Goal: Communication & Community: Connect with others

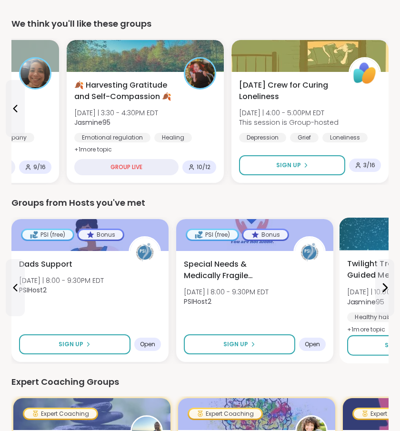
scroll to position [360, 0]
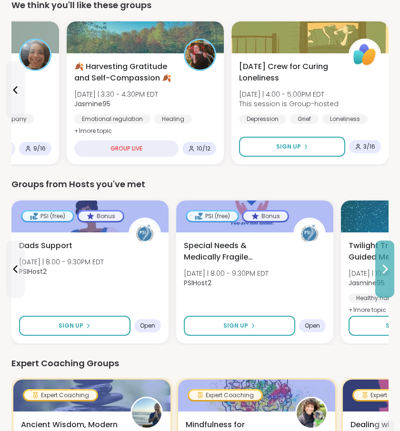
click at [383, 277] on button at bounding box center [384, 268] width 19 height 57
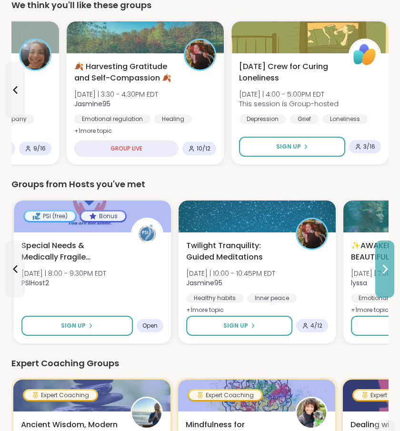
click at [383, 277] on button at bounding box center [384, 268] width 19 height 57
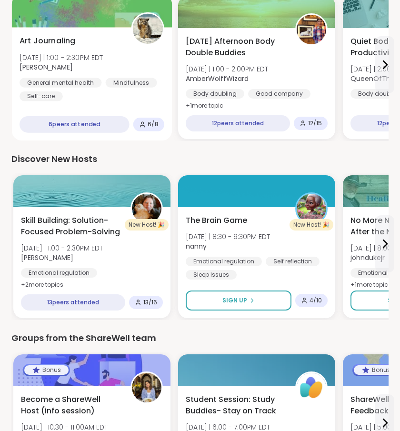
scroll to position [1126, 0]
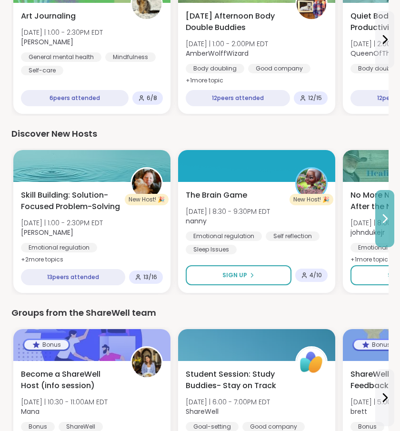
click at [384, 219] on icon at bounding box center [384, 218] width 11 height 11
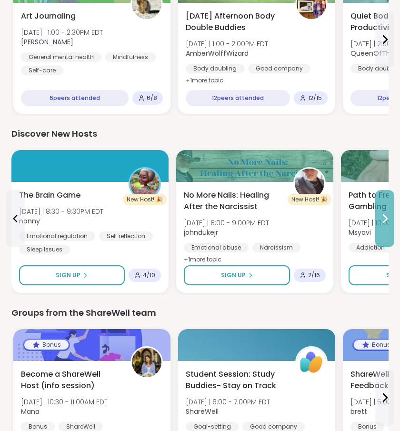
click at [384, 217] on icon at bounding box center [384, 218] width 11 height 11
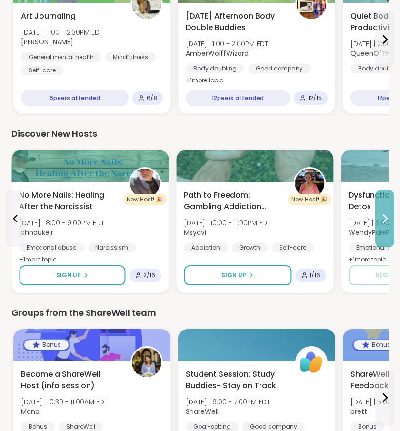
click at [384, 217] on icon at bounding box center [384, 218] width 11 height 11
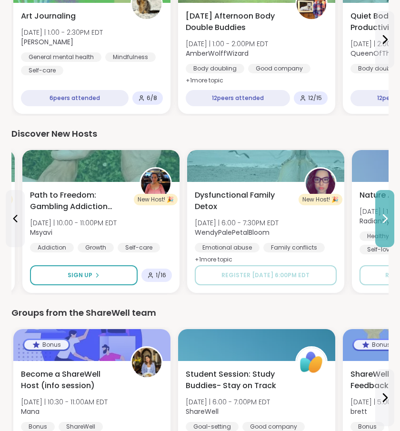
click at [384, 217] on icon at bounding box center [384, 218] width 11 height 11
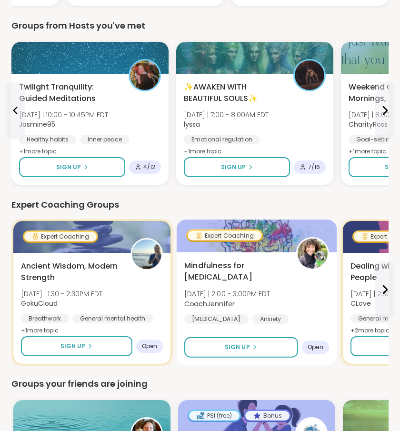
scroll to position [637, 0]
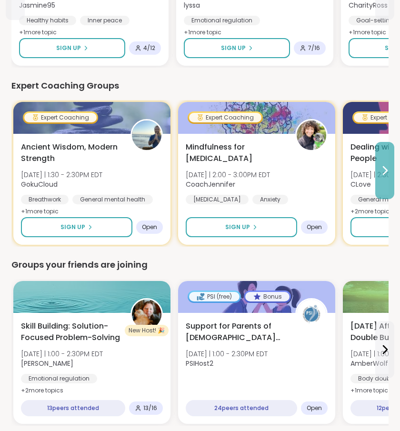
click at [392, 177] on button at bounding box center [384, 170] width 19 height 57
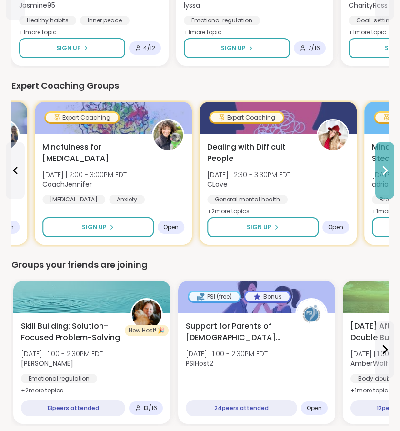
click at [392, 177] on button at bounding box center [384, 170] width 19 height 57
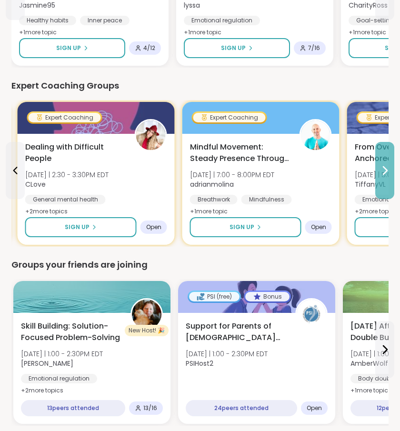
click at [392, 177] on button at bounding box center [384, 170] width 19 height 57
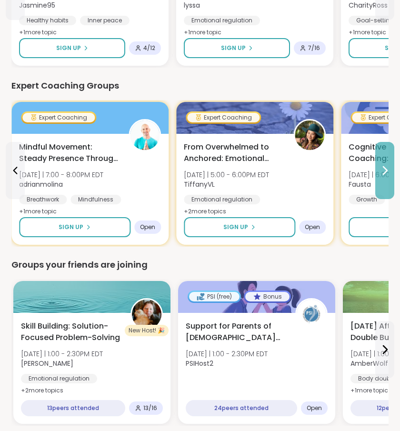
click at [392, 177] on button at bounding box center [384, 170] width 19 height 57
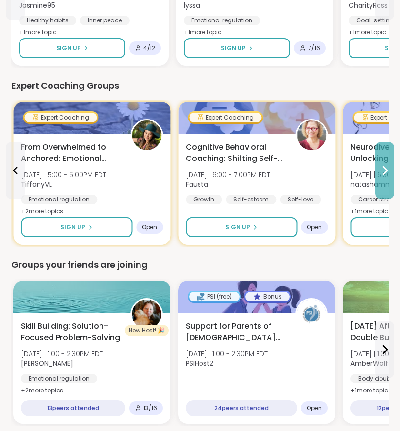
click at [392, 177] on button at bounding box center [384, 170] width 19 height 57
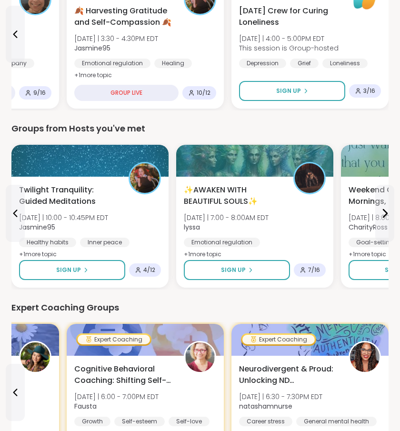
scroll to position [485, 0]
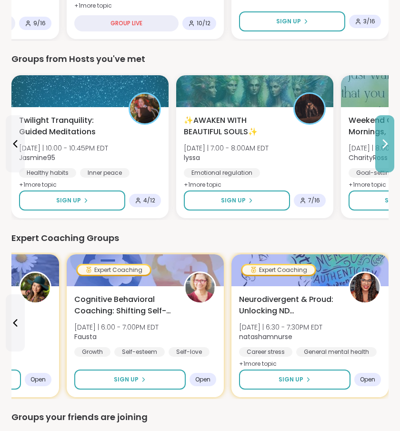
click at [387, 137] on button at bounding box center [384, 143] width 19 height 57
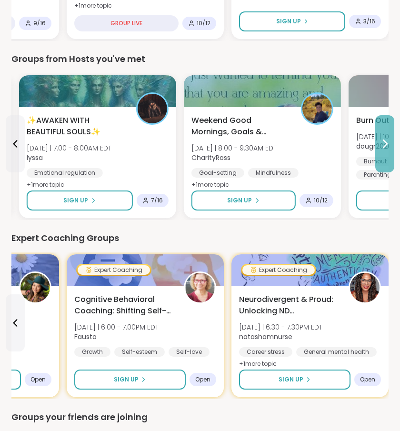
click at [387, 137] on button at bounding box center [384, 143] width 19 height 57
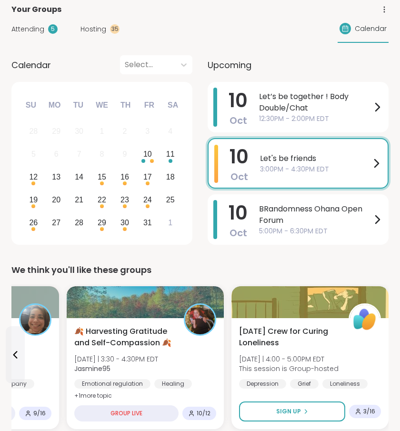
scroll to position [0, 0]
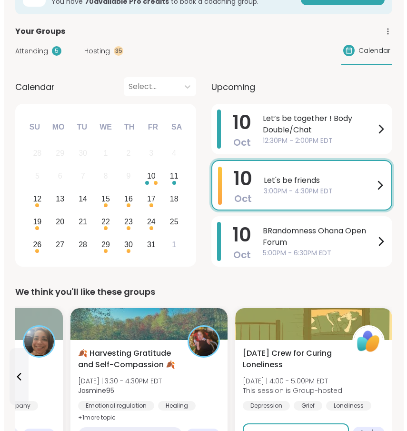
scroll to position [80, 0]
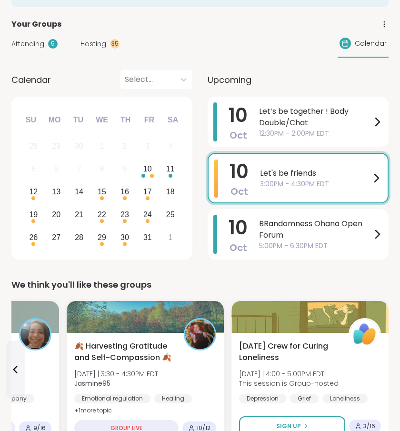
click at [93, 46] on span "Hosting" at bounding box center [93, 44] width 26 height 10
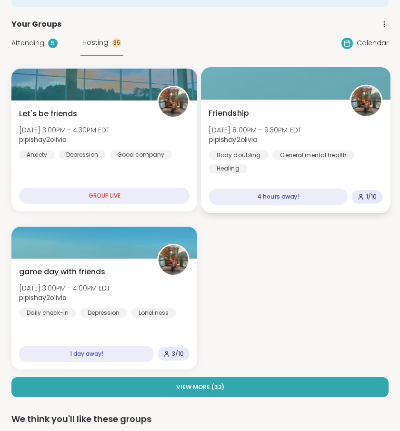
click at [272, 110] on div "Friendship Fri, Oct 10 | 8:00PM - 9:30PM EDT pipishay2olivia Body doubling Gene…" at bounding box center [295, 141] width 174 height 66
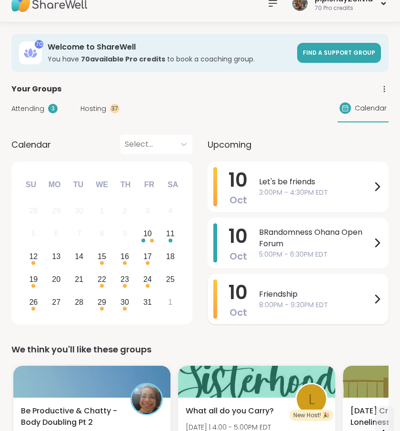
click at [312, 295] on span "Friendship" at bounding box center [315, 293] width 112 height 11
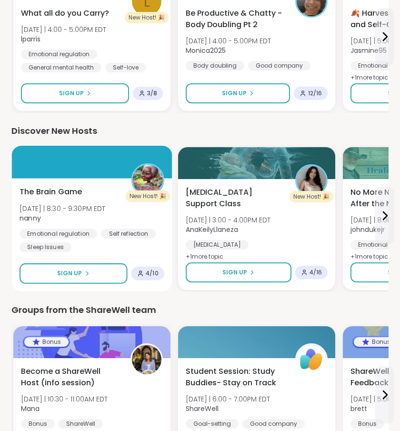
scroll to position [1016, 0]
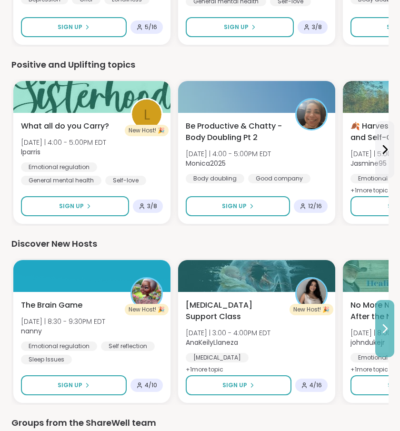
click at [386, 332] on icon at bounding box center [384, 328] width 11 height 11
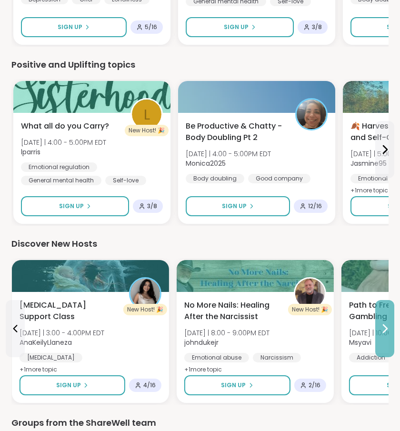
click at [386, 332] on icon at bounding box center [384, 328] width 11 height 11
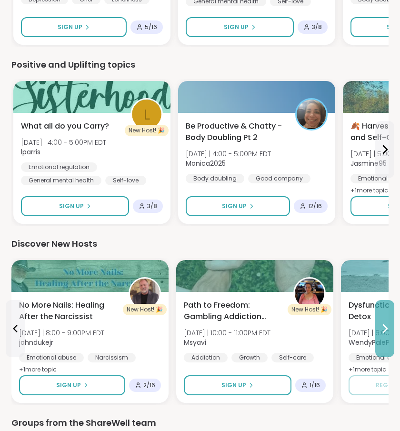
click at [386, 332] on icon at bounding box center [384, 328] width 11 height 11
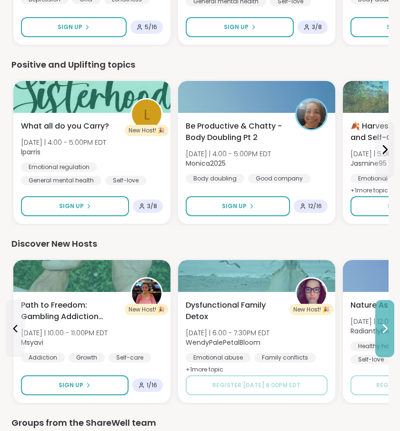
click at [386, 332] on icon at bounding box center [384, 328] width 11 height 11
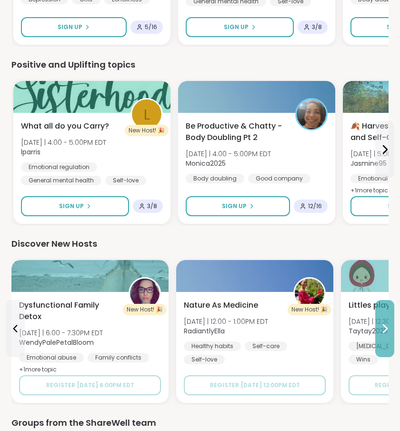
click at [383, 323] on icon at bounding box center [384, 328] width 11 height 11
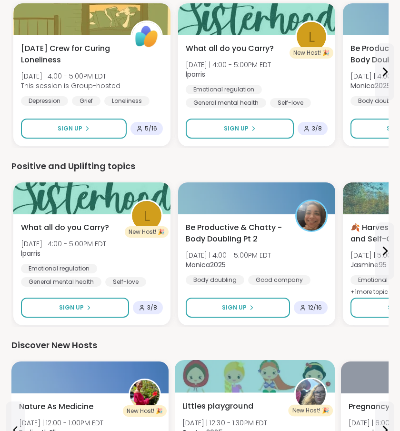
scroll to position [892, 0]
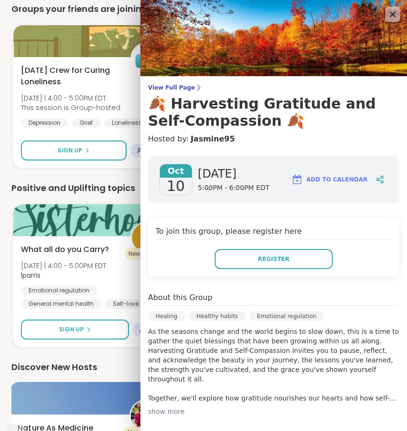
click at [93, 385] on div at bounding box center [90, 398] width 160 height 32
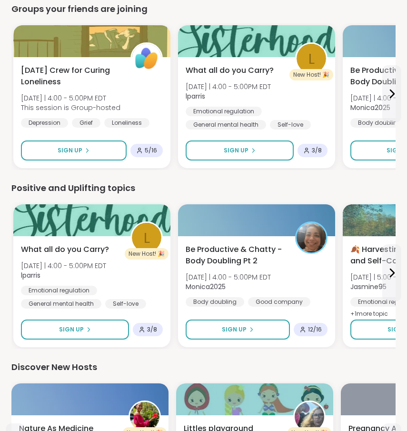
click at [96, 355] on div "We think you'll like these groups Be Productive & Chatty - Body Doubling Pt 2 F…" at bounding box center [203, 102] width 384 height 1272
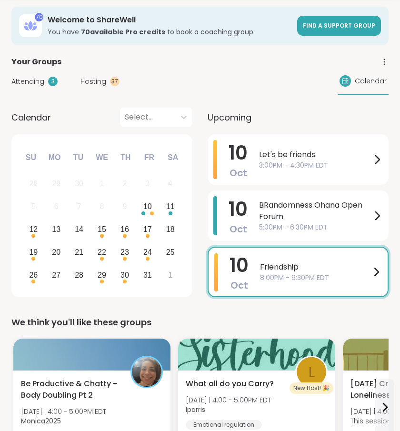
scroll to position [0, 0]
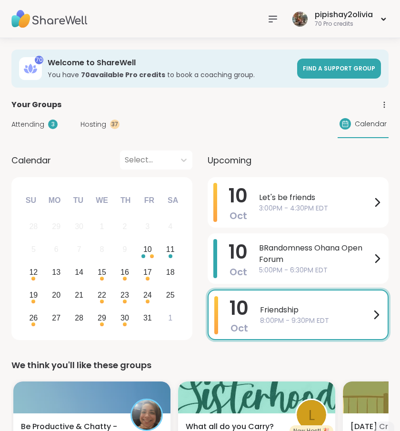
click at [274, 23] on icon at bounding box center [272, 18] width 11 height 11
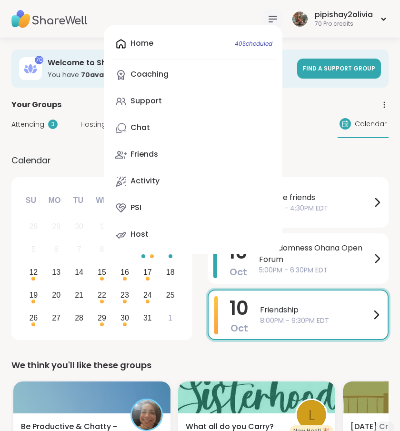
click at [175, 46] on div "Home 40 Scheduled Coaching Support Chat Friends Activity PSI Host" at bounding box center [193, 139] width 178 height 229
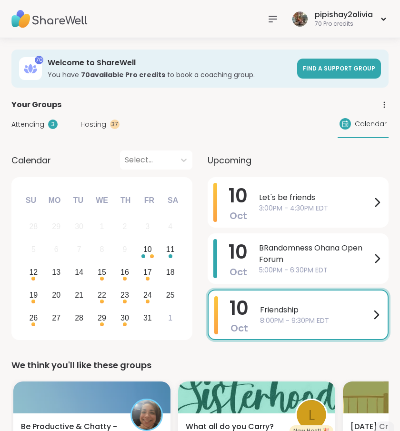
click at [272, 21] on icon at bounding box center [273, 19] width 8 height 6
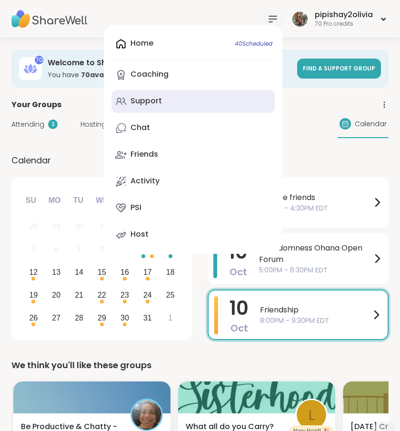
click at [174, 112] on link "Support" at bounding box center [192, 101] width 163 height 23
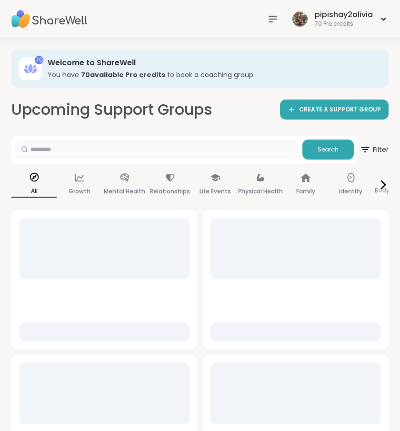
click at [135, 149] on input "text" at bounding box center [156, 148] width 283 height 19
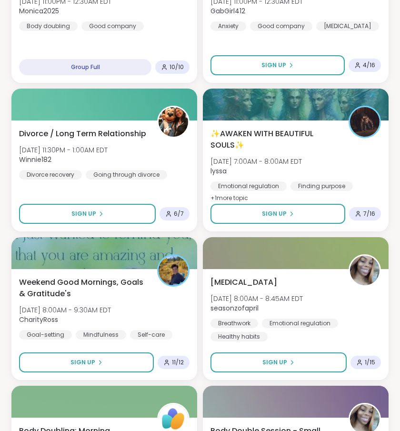
scroll to position [2490, 0]
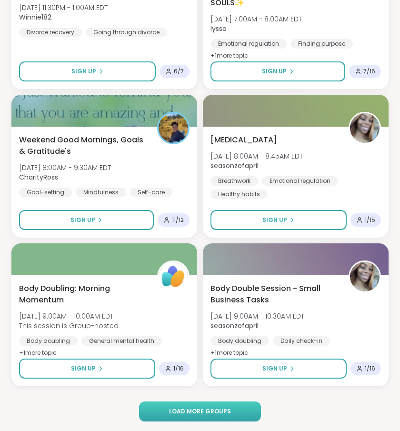
click at [171, 413] on span "Load more groups" at bounding box center [200, 411] width 62 height 9
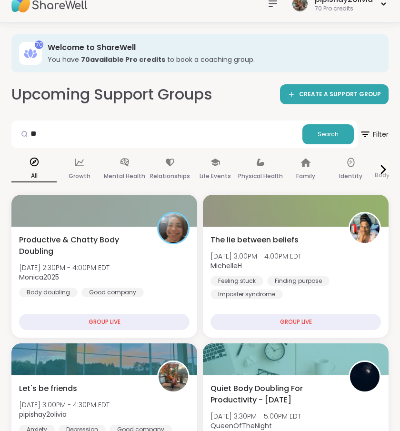
scroll to position [0, 0]
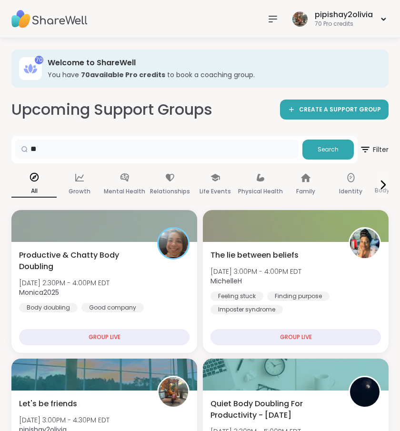
click at [120, 144] on input "**" at bounding box center [156, 148] width 283 height 19
type input "*"
type input "*****"
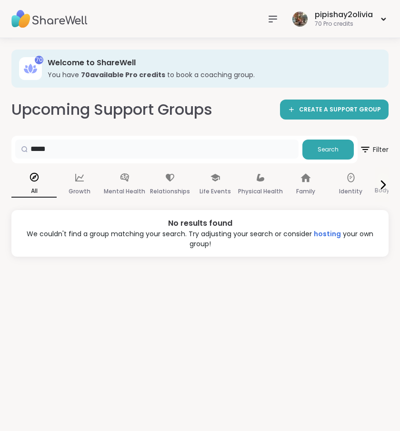
scroll to position [10, 0]
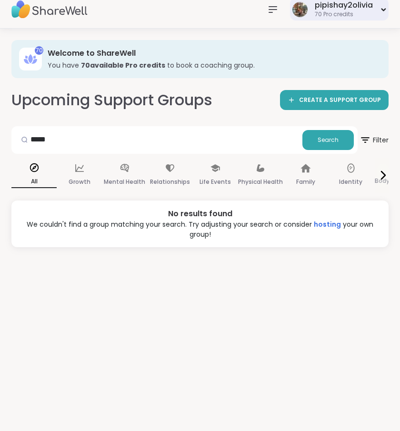
click at [345, 9] on div "pipishay2olivia" at bounding box center [343, 5] width 58 height 10
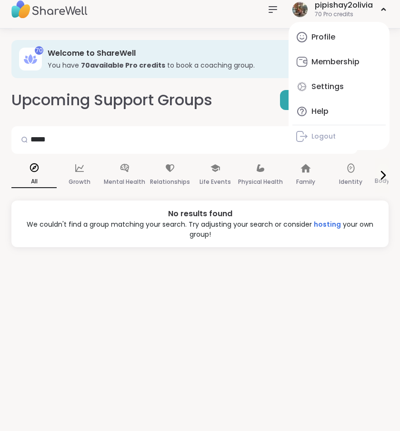
click at [272, 9] on icon at bounding box center [273, 10] width 8 height 6
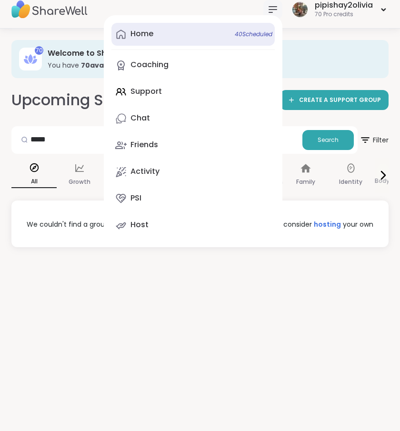
click at [194, 33] on link "Home 40 Scheduled" at bounding box center [192, 34] width 163 height 23
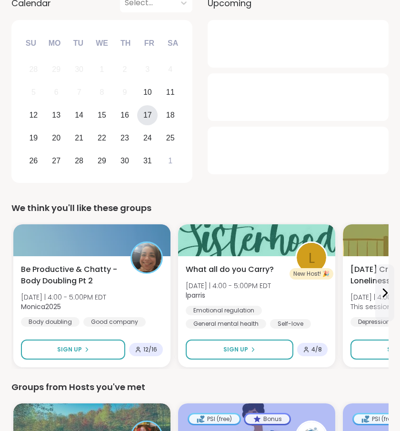
scroll to position [345, 0]
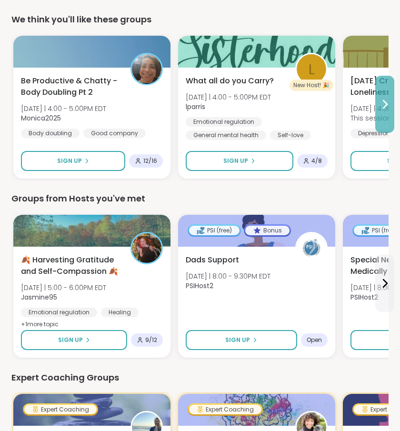
click at [379, 103] on icon at bounding box center [384, 103] width 11 height 11
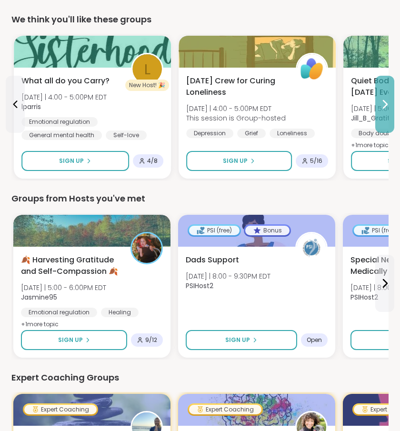
click at [379, 103] on icon at bounding box center [384, 103] width 11 height 11
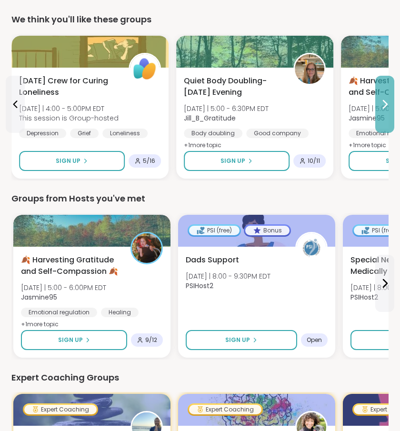
click at [379, 103] on icon at bounding box center [384, 103] width 11 height 11
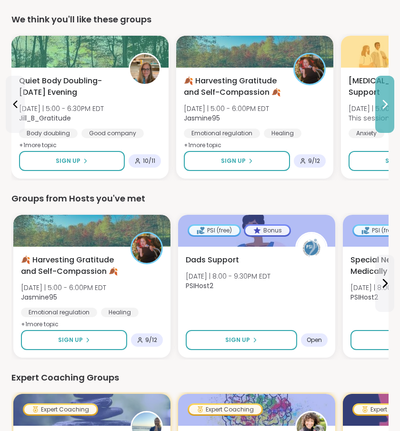
click at [378, 104] on button at bounding box center [384, 104] width 19 height 57
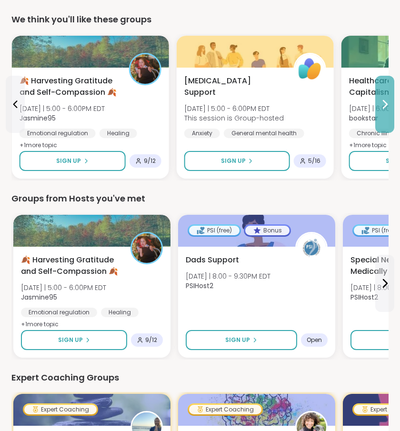
click at [378, 105] on button at bounding box center [384, 104] width 19 height 57
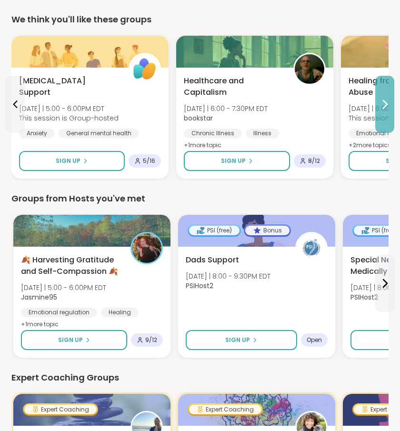
click at [378, 105] on button at bounding box center [384, 104] width 19 height 57
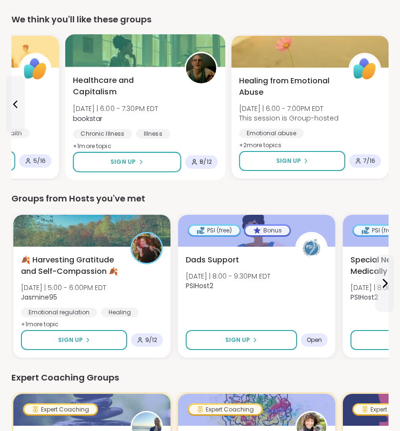
click at [175, 117] on div "Healthcare and Capitalism Fri 10/10 | 6:00 - 7:30PM EDT bookstar Chronic Illnes…" at bounding box center [145, 114] width 145 height 78
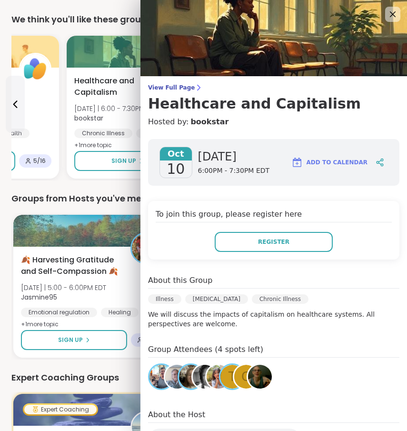
click at [103, 206] on div "Groups from Hosts you've met 🍂 Harvesting Gratitude and Self-Compassion 🍂 Fri 1…" at bounding box center [203, 275] width 384 height 167
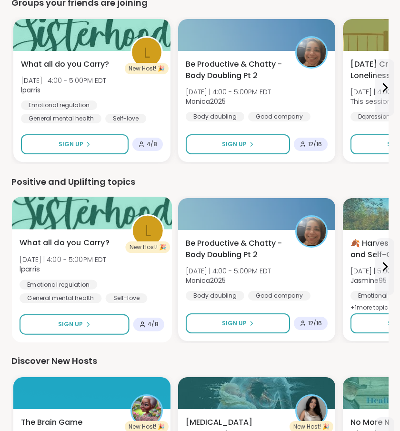
scroll to position [1209, 0]
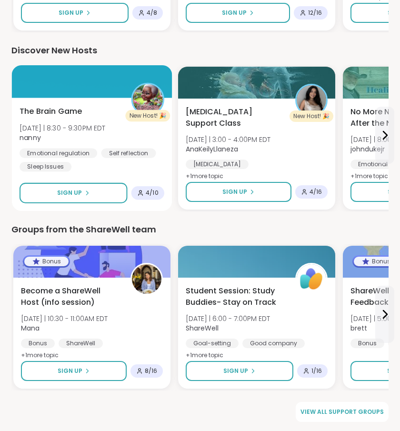
click at [99, 161] on div "Emotional regulation Self reflection Sleep Issues" at bounding box center [92, 159] width 145 height 23
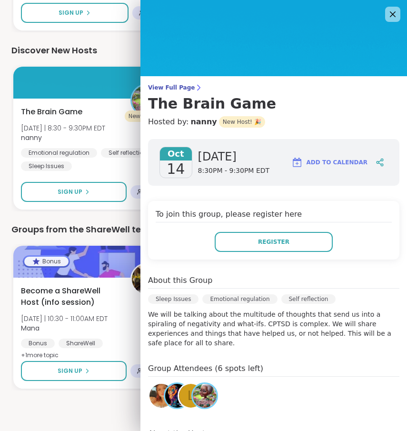
click at [108, 228] on div "Groups from the ShareWell team" at bounding box center [203, 229] width 384 height 13
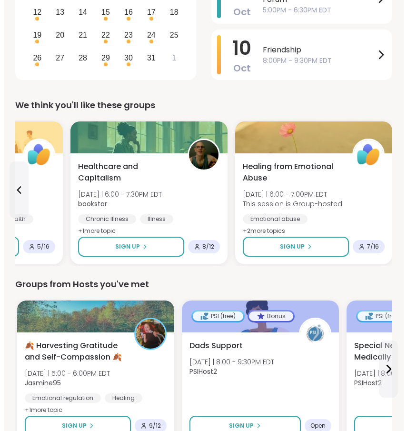
scroll to position [0, 0]
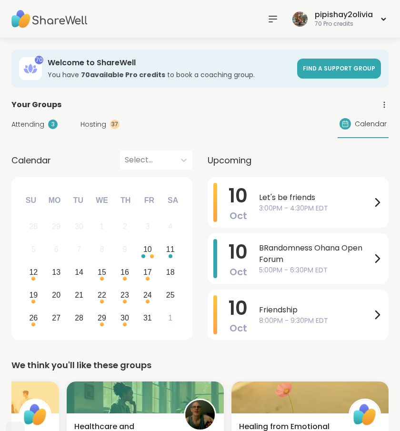
click at [274, 22] on icon at bounding box center [272, 18] width 11 height 11
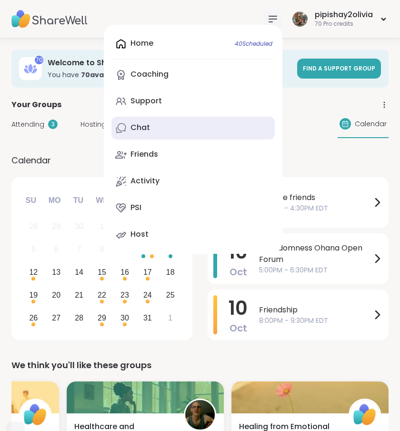
click at [148, 121] on link "Chat" at bounding box center [192, 128] width 163 height 23
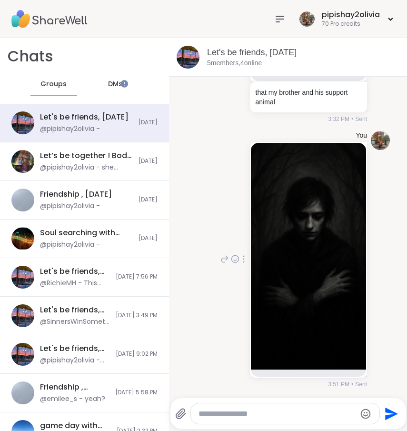
click at [303, 276] on img at bounding box center [308, 256] width 115 height 226
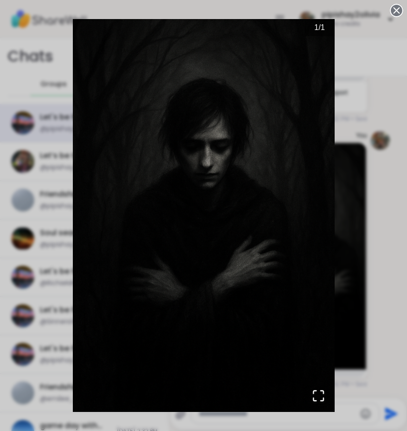
click at [391, 13] on circle at bounding box center [396, 10] width 11 height 11
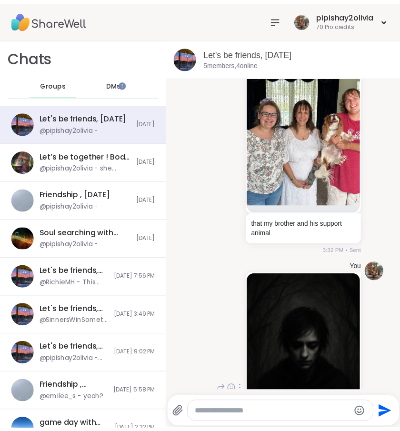
scroll to position [1144, 0]
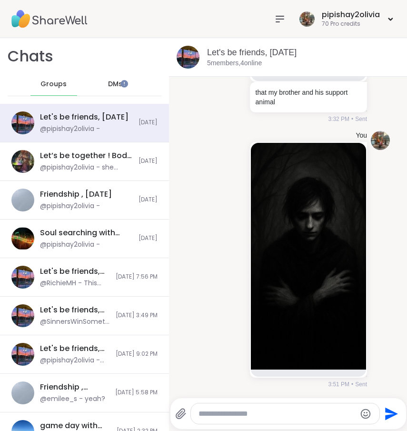
click at [276, 19] on icon at bounding box center [280, 19] width 8 height 6
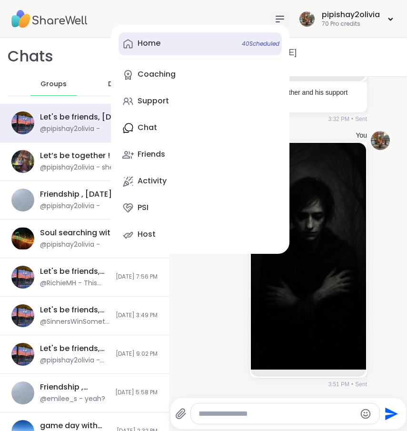
click at [202, 43] on link "Home 40 Scheduled" at bounding box center [199, 43] width 163 height 23
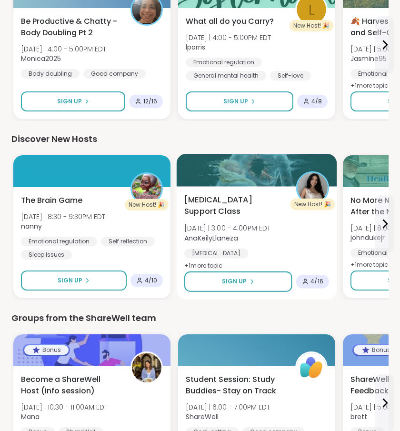
scroll to position [1112, 0]
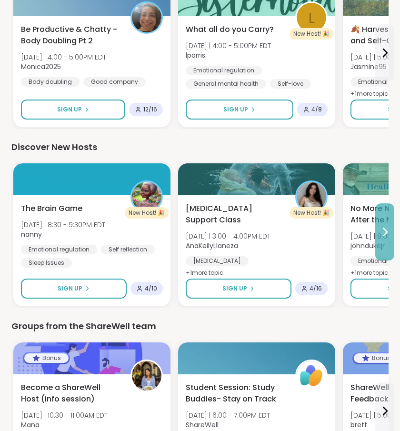
click at [382, 241] on button at bounding box center [384, 231] width 19 height 57
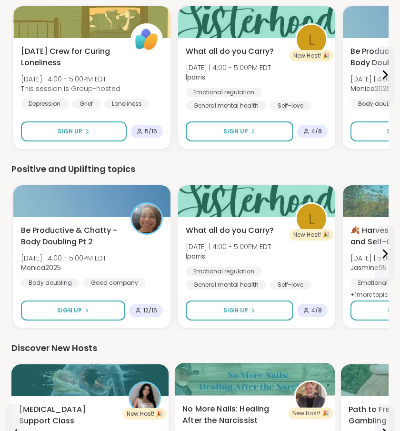
scroll to position [872, 0]
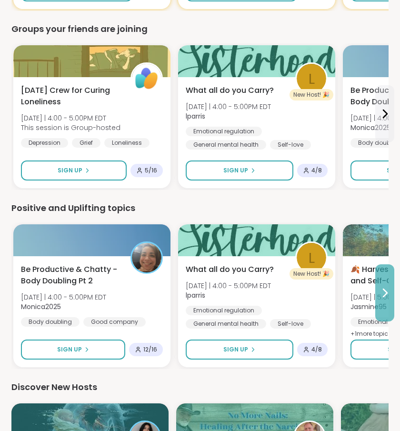
click at [381, 295] on icon at bounding box center [384, 292] width 11 height 11
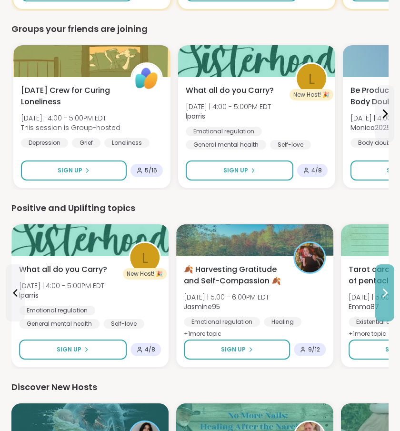
click at [382, 304] on button at bounding box center [384, 292] width 19 height 57
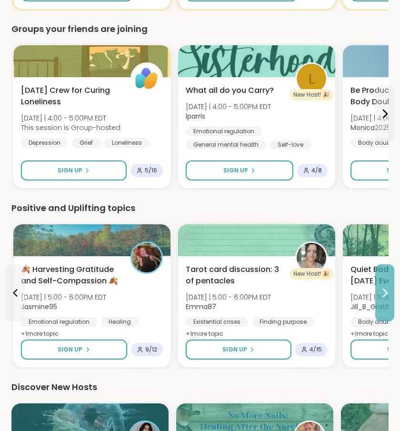
click at [382, 304] on button at bounding box center [384, 292] width 19 height 57
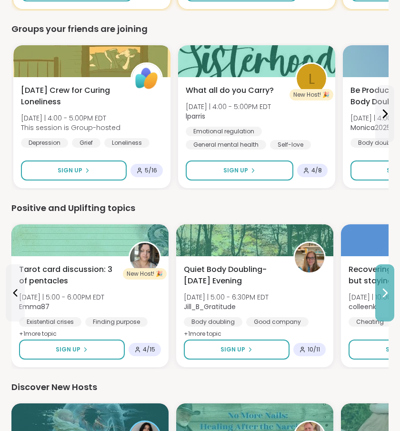
click at [382, 304] on button at bounding box center [384, 292] width 19 height 57
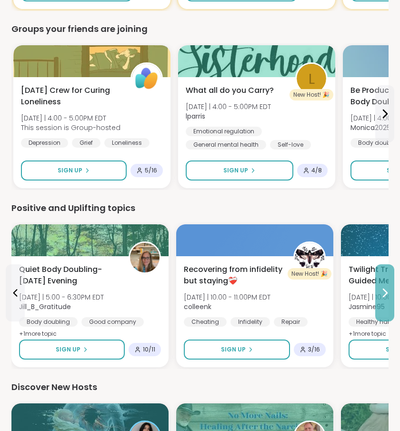
click at [387, 298] on button at bounding box center [384, 292] width 19 height 57
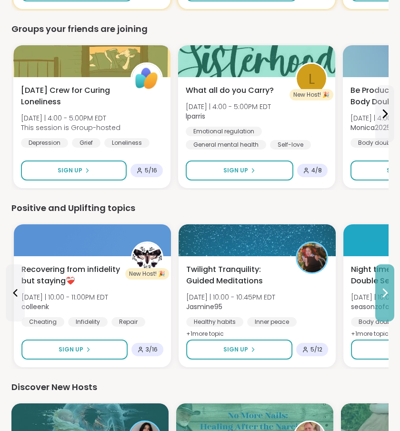
click at [387, 298] on button at bounding box center [384, 292] width 19 height 57
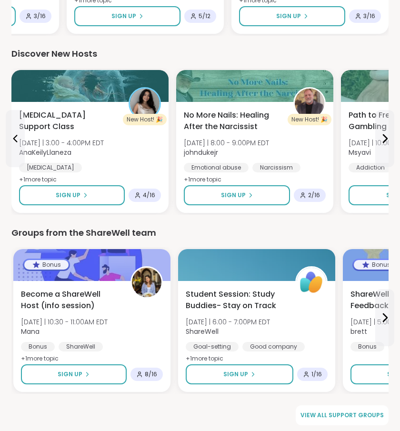
scroll to position [1209, 0]
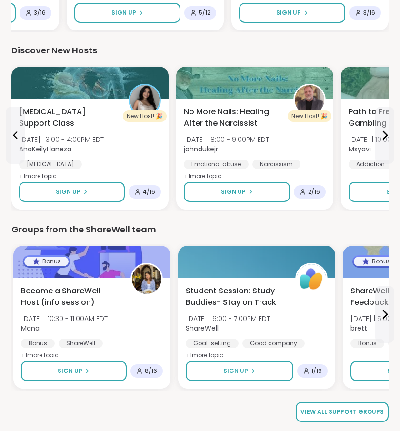
click at [344, 416] on link "View all support groups" at bounding box center [341, 411] width 93 height 20
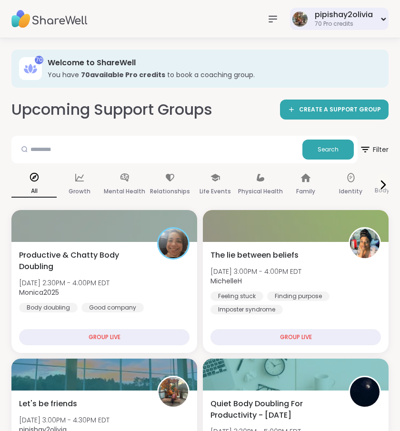
click at [340, 29] on div "pipishay2olivia 70 Pro credits" at bounding box center [339, 19] width 98 height 22
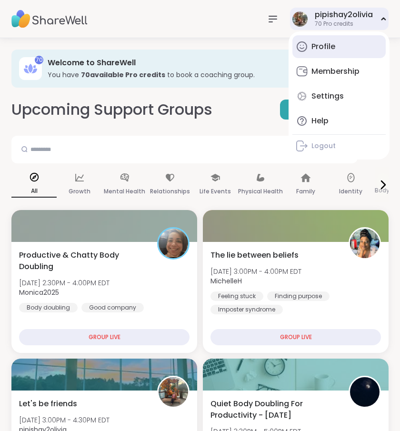
click at [329, 49] on div "Profile" at bounding box center [323, 46] width 24 height 10
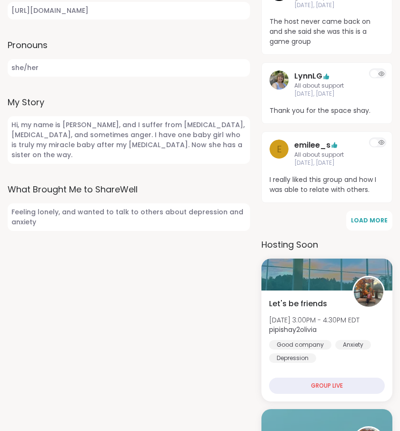
scroll to position [365, 0]
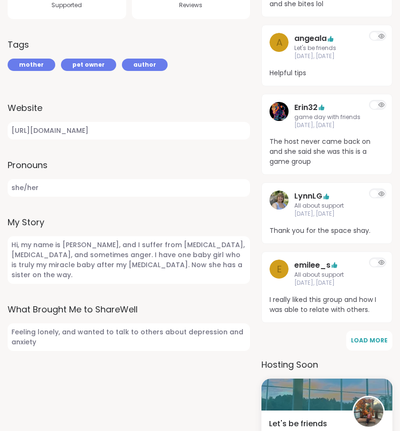
click at [38, 351] on span "Feeling lonely, and wanted to talk to others about depression and anxiety" at bounding box center [129, 337] width 242 height 28
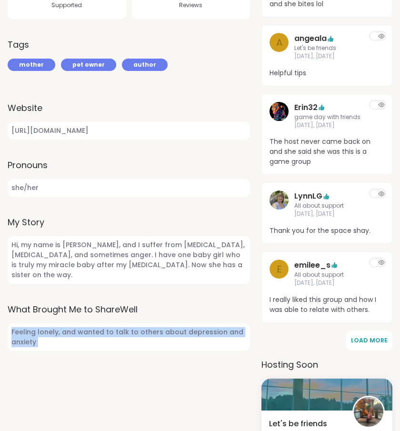
drag, startPoint x: 38, startPoint y: 381, endPoint x: 1, endPoint y: 362, distance: 41.3
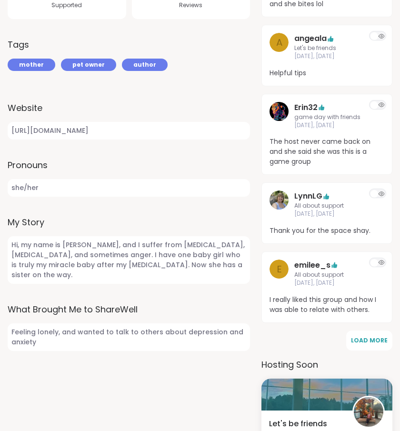
click at [77, 315] on label "What Brought Me to ShareWell" at bounding box center [129, 309] width 242 height 13
drag, startPoint x: 108, startPoint y: 314, endPoint x: 252, endPoint y: 315, distance: 144.6
click at [230, 284] on span "Hi, my name is Shay, and I suffer from bipolar disorder, depression, and someti…" at bounding box center [129, 260] width 242 height 48
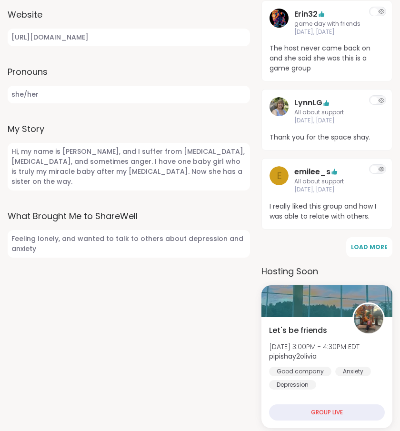
scroll to position [461, 0]
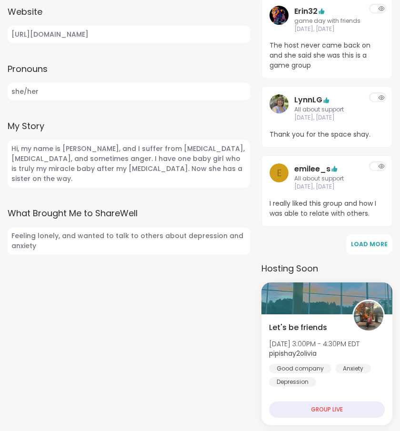
click at [14, 187] on span "Hi, my name is Shay, and I suffer from bipolar disorder, depression, and someti…" at bounding box center [129, 164] width 242 height 48
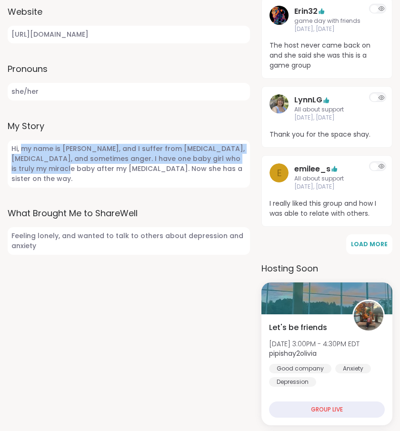
drag, startPoint x: 21, startPoint y: 197, endPoint x: 44, endPoint y: 220, distance: 32.6
click at [45, 187] on span "Hi, my name is Shay, and I suffer from bipolar disorder, depression, and someti…" at bounding box center [129, 164] width 242 height 48
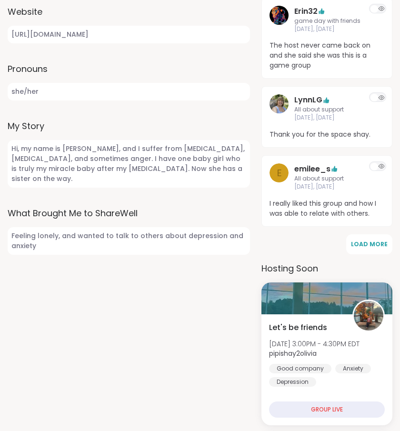
click at [15, 187] on span "Hi, my name is Shay, and I suffer from bipolar disorder, depression, and someti…" at bounding box center [129, 164] width 242 height 48
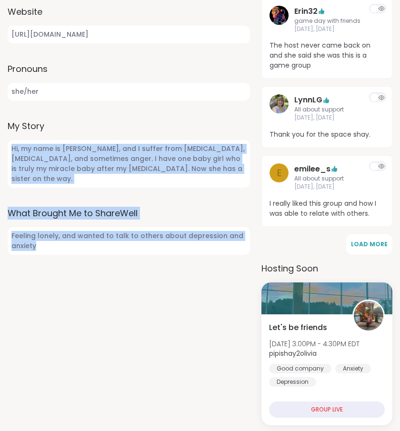
drag, startPoint x: 12, startPoint y: 194, endPoint x: 58, endPoint y: 147, distance: 65.6
click at [58, 170] on div "My Story Hi, my name is Shay, and I suffer from bipolar disorder, depression, a…" at bounding box center [129, 153] width 242 height 68
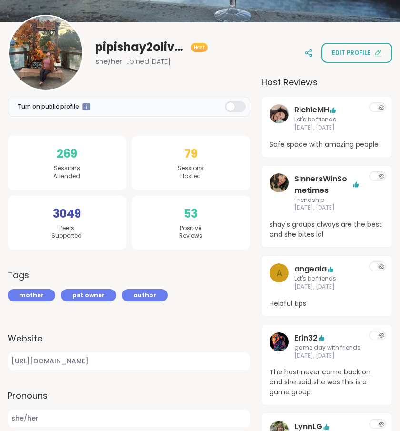
scroll to position [0, 0]
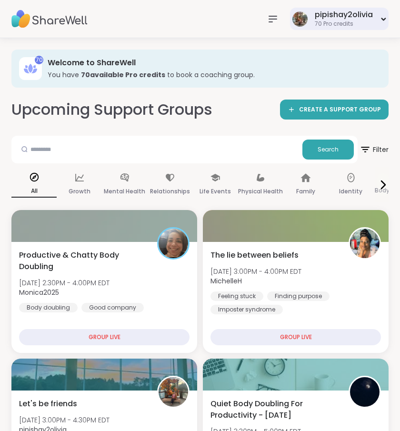
click at [321, 18] on div "pipishay2olivia" at bounding box center [343, 15] width 58 height 10
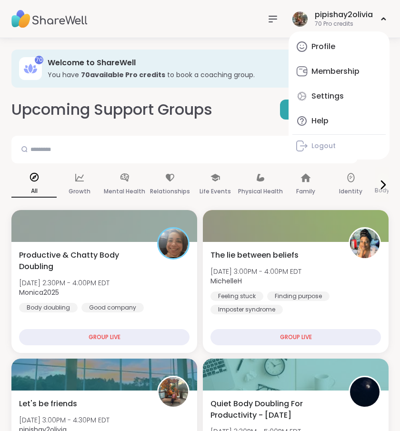
click at [316, 44] on div "Profile" at bounding box center [323, 46] width 24 height 10
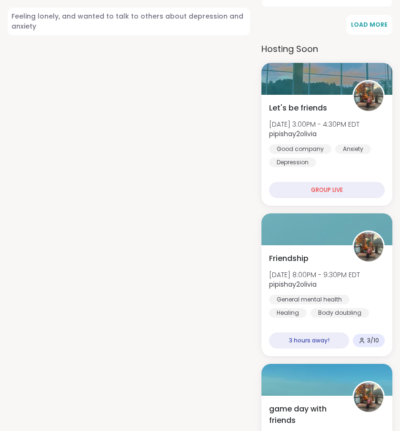
scroll to position [491, 0]
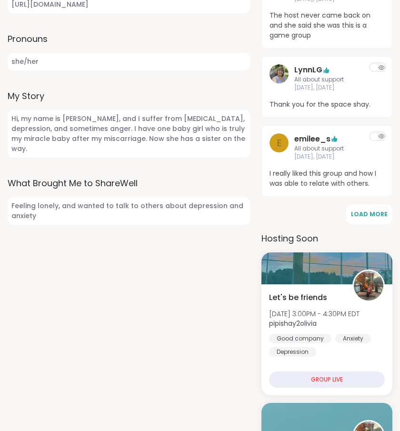
click at [41, 225] on span "Feeling lonely, and wanted to talk to others about depression and anxiety" at bounding box center [129, 211] width 242 height 28
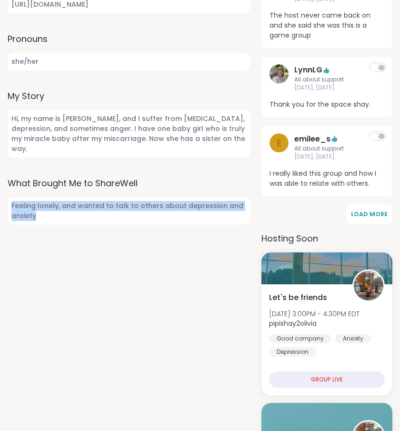
drag, startPoint x: 41, startPoint y: 254, endPoint x: -1, endPoint y: 245, distance: 43.8
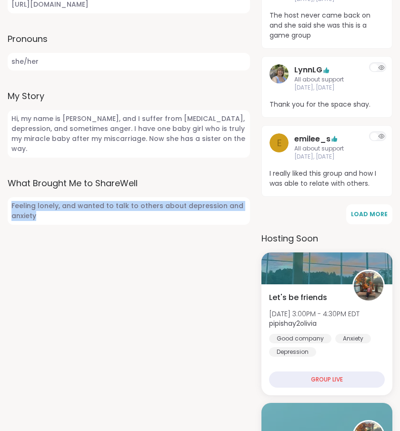
drag, startPoint x: 11, startPoint y: 247, endPoint x: 46, endPoint y: 255, distance: 36.1
click at [47, 225] on span "Feeling lonely, and wanted to talk to others about depression and anxiety" at bounding box center [129, 211] width 242 height 28
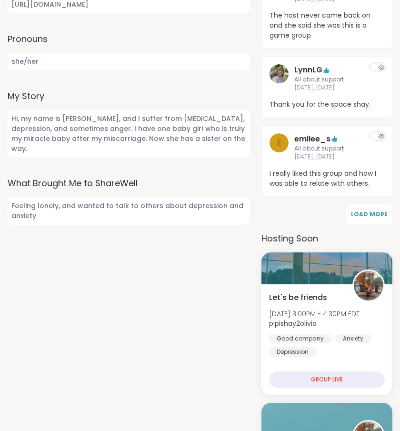
click at [18, 157] on span "Hi, my name is [PERSON_NAME], and I suffer from [MEDICAL_DATA], [MEDICAL_DATA],…" at bounding box center [129, 134] width 242 height 48
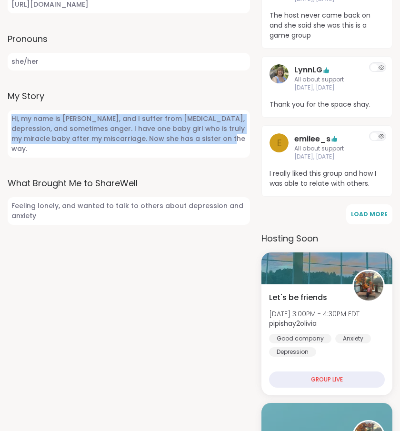
drag, startPoint x: 12, startPoint y: 166, endPoint x: 78, endPoint y: 192, distance: 70.9
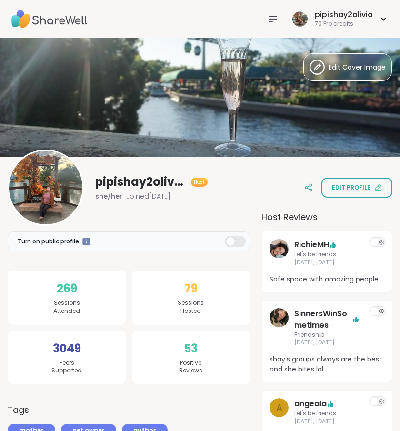
scroll to position [47, 0]
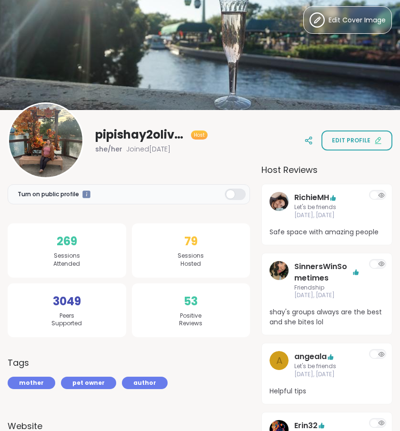
click at [263, 170] on div "pipishay2olivia Host she/her Joined Jul 2025 Edit profile" at bounding box center [200, 140] width 384 height 76
drag, startPoint x: 263, startPoint y: 170, endPoint x: 337, endPoint y: 165, distance: 73.9
click at [337, 168] on div "pipishay2olivia Host she/her Joined Jul 2025 Edit profile" at bounding box center [200, 140] width 384 height 76
click at [315, 168] on div "pipishay2olivia Host she/her Joined Jul 2025 Edit profile" at bounding box center [200, 140] width 384 height 76
drag, startPoint x: 315, startPoint y: 168, endPoint x: 249, endPoint y: 161, distance: 66.0
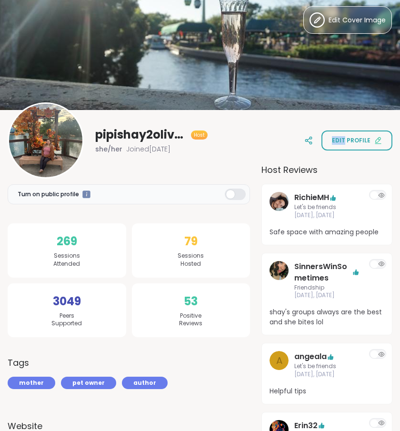
click at [251, 162] on div "pipishay2olivia Host she/her Joined Jul 2025 Edit profile" at bounding box center [200, 140] width 384 height 76
click at [249, 161] on div "pipishay2olivia Host she/her Joined Jul 2025 Edit profile" at bounding box center [200, 140] width 384 height 76
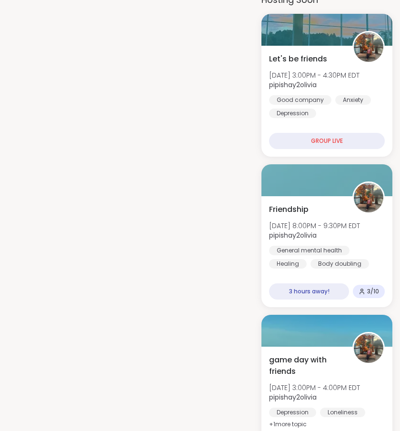
scroll to position [757, 0]
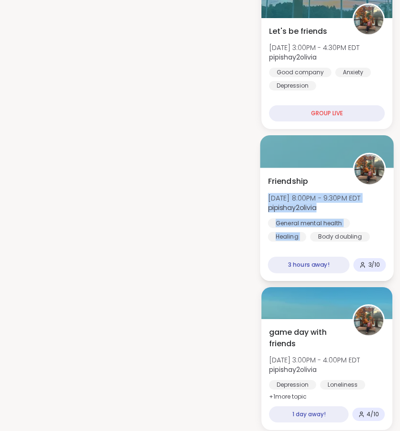
drag, startPoint x: 384, startPoint y: 232, endPoint x: 261, endPoint y: 192, distance: 129.4
click at [262, 193] on div "Friendship Fri, Oct 10 | 8:00PM - 9:30PM EDT pipishay2olivia General mental hea…" at bounding box center [327, 223] width 134 height 113
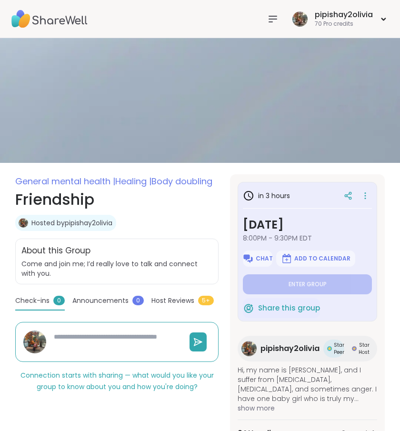
click at [276, 20] on icon at bounding box center [272, 18] width 11 height 11
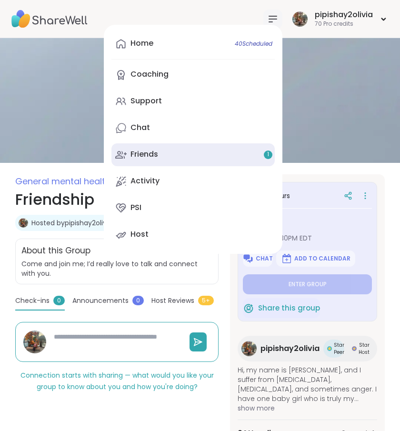
click at [187, 145] on link "Friends 1" at bounding box center [192, 154] width 163 height 23
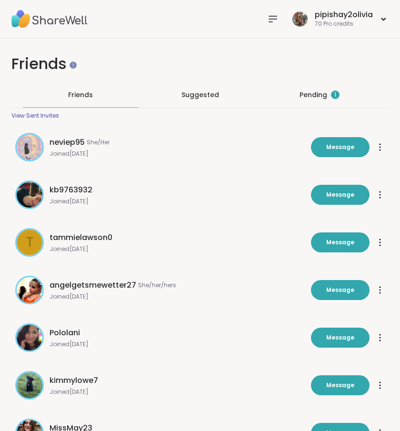
click at [326, 96] on div "Pending 1" at bounding box center [319, 95] width 40 height 10
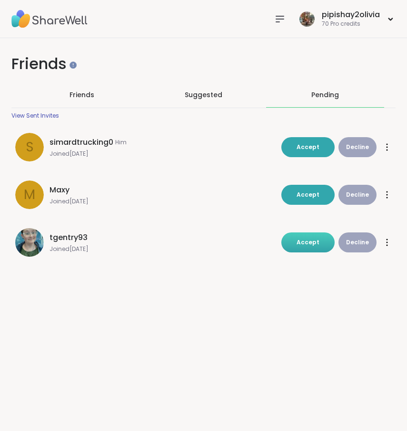
click at [319, 247] on button "Accept" at bounding box center [307, 242] width 53 height 20
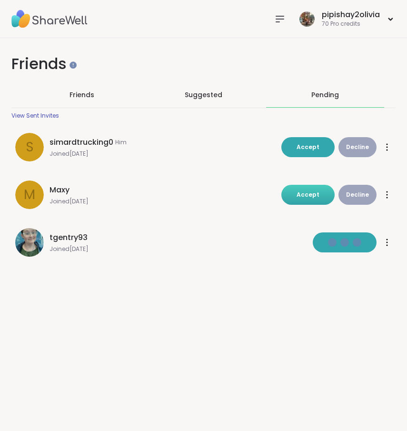
click at [302, 197] on span "Accept" at bounding box center [307, 194] width 23 height 8
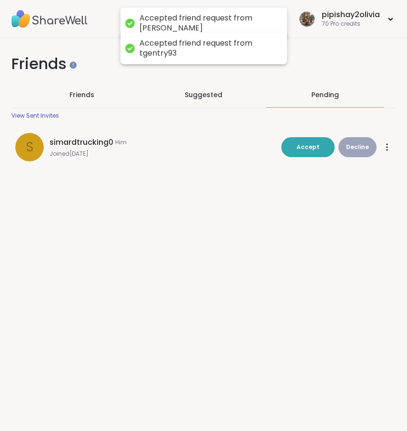
click at [351, 145] on span "Decline" at bounding box center [357, 147] width 23 height 9
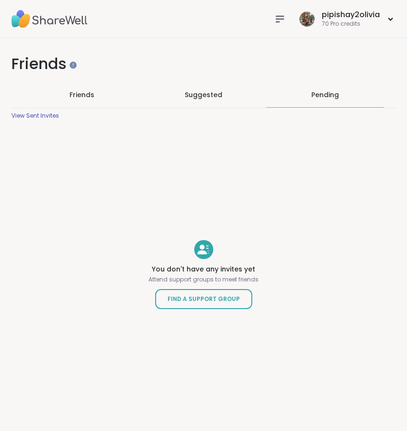
click at [274, 15] on icon at bounding box center [279, 18] width 11 height 11
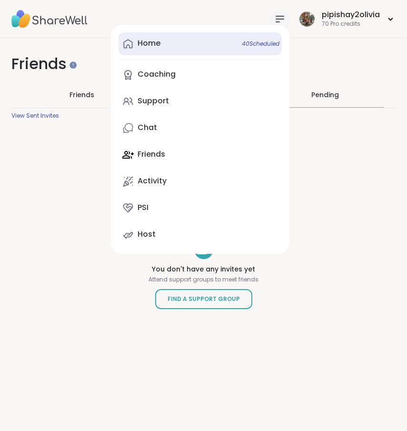
click at [216, 49] on link "Home 40 Scheduled" at bounding box center [199, 43] width 163 height 23
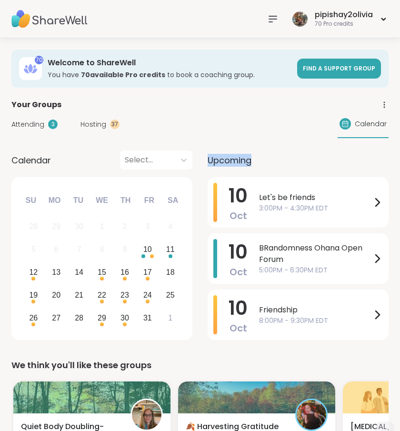
drag, startPoint x: 208, startPoint y: 160, endPoint x: 260, endPoint y: 159, distance: 52.3
click at [261, 160] on div "Upcoming" at bounding box center [297, 159] width 181 height 19
drag, startPoint x: 212, startPoint y: 157, endPoint x: 298, endPoint y: 167, distance: 86.7
click at [298, 167] on div "Upcoming" at bounding box center [297, 159] width 181 height 19
drag, startPoint x: 296, startPoint y: 167, endPoint x: 200, endPoint y: 160, distance: 96.4
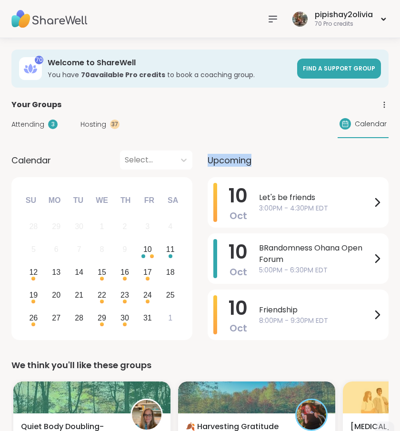
click at [200, 160] on div "Calendar Select... Previous Month Next Month October 2025 Su Mo Tu We Th Fr Sa …" at bounding box center [199, 246] width 377 height 193
click at [192, 163] on div "Calendar Select... Previous Month Next Month October 2025 Su Mo Tu We Th Fr Sa …" at bounding box center [199, 246] width 377 height 193
drag, startPoint x: 208, startPoint y: 163, endPoint x: 252, endPoint y: 165, distance: 43.8
click at [253, 166] on div "Upcoming" at bounding box center [297, 159] width 181 height 19
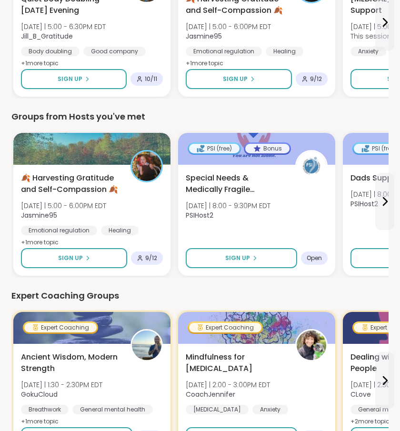
scroll to position [411, 0]
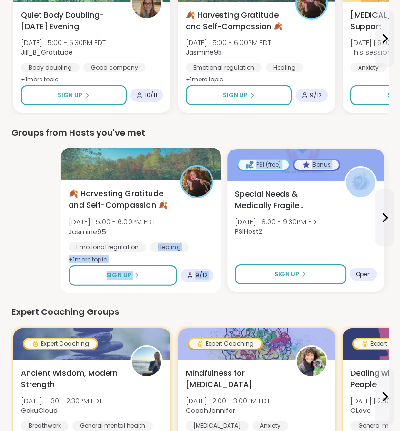
drag, startPoint x: 184, startPoint y: 191, endPoint x: 163, endPoint y: 240, distance: 53.5
click at [182, 240] on div "🍂 Harvesting Gratitude and Self-Compassion 🍂 Fri 10/10 | 5:00 - 6:00PM EDT Jasm…" at bounding box center [248, 220] width 377 height 147
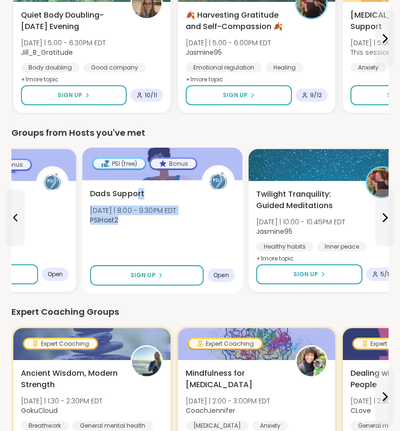
drag, startPoint x: 195, startPoint y: 223, endPoint x: 137, endPoint y: 192, distance: 64.9
click at [137, 192] on div "Dads Support Fri 10/10 | 8:00 - 9:30PM EDT PSIHost2" at bounding box center [162, 209] width 145 height 43
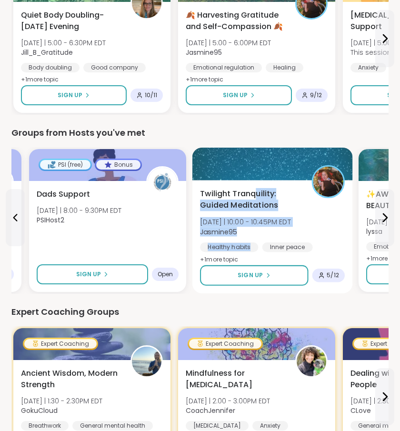
drag, startPoint x: 311, startPoint y: 259, endPoint x: 257, endPoint y: 189, distance: 88.1
click at [257, 190] on div "Twilight Tranquility: Guided Meditations Fri 10/10 | 10:00 - 10:45PM EDT Jasmin…" at bounding box center [272, 236] width 160 height 113
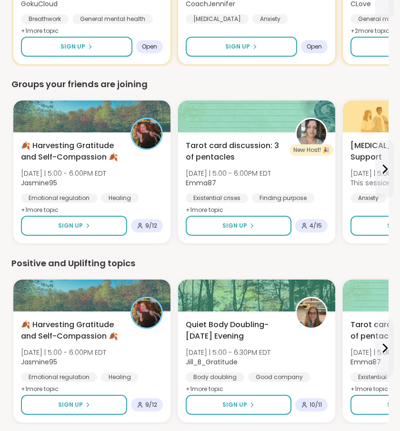
scroll to position [897, 0]
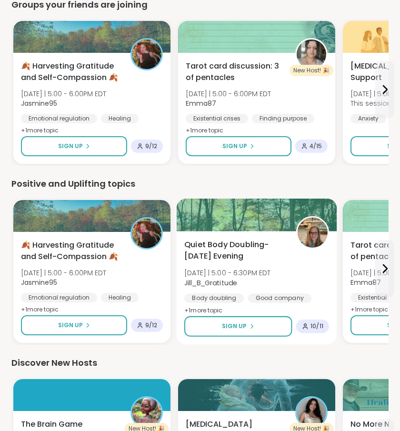
click at [199, 307] on span "+ 1 more topic" at bounding box center [203, 310] width 39 height 8
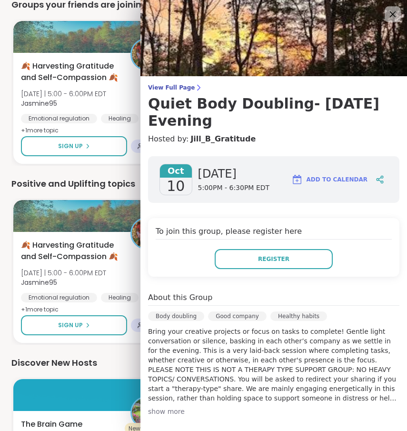
click at [386, 15] on icon at bounding box center [392, 14] width 12 height 12
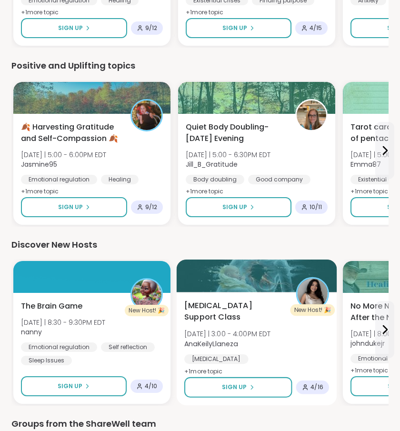
scroll to position [1029, 0]
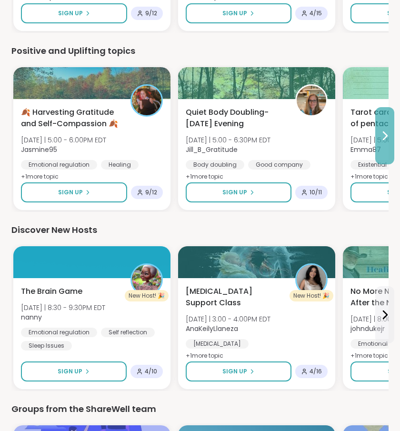
click at [386, 137] on icon at bounding box center [384, 135] width 11 height 11
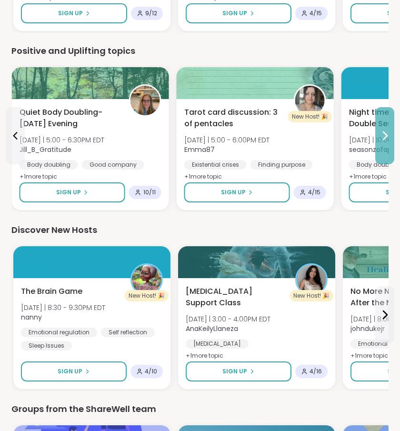
click at [386, 137] on icon at bounding box center [384, 135] width 11 height 11
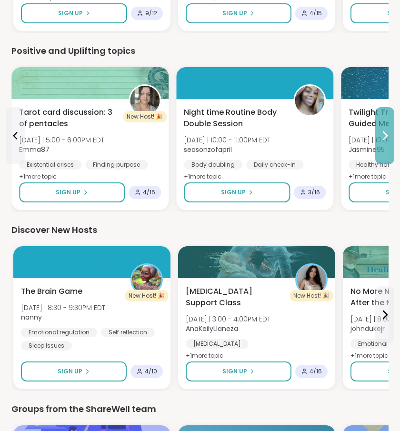
click at [386, 137] on icon at bounding box center [384, 135] width 11 height 11
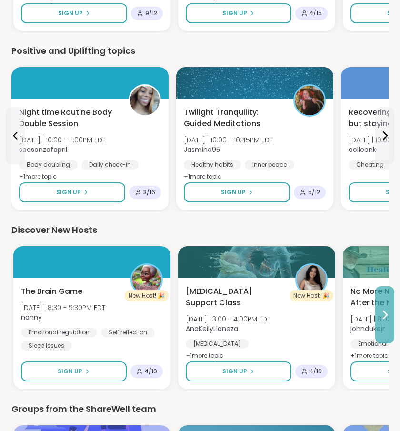
click at [384, 316] on icon at bounding box center [385, 315] width 4 height 8
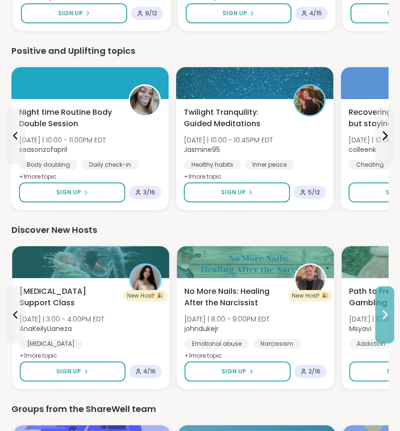
click at [384, 316] on icon at bounding box center [385, 315] width 4 height 8
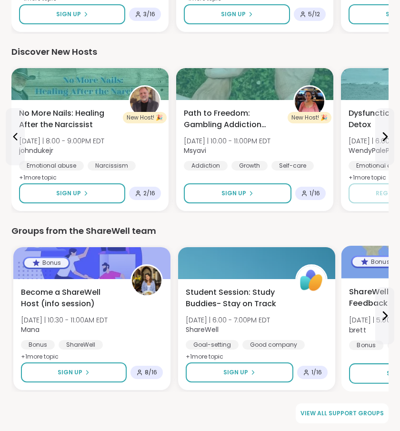
scroll to position [1209, 0]
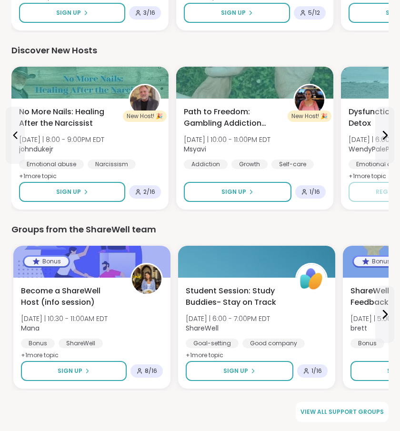
drag, startPoint x: 290, startPoint y: 419, endPoint x: 388, endPoint y: 408, distance: 98.7
drag, startPoint x: 388, startPoint y: 408, endPoint x: 298, endPoint y: 406, distance: 89.9
drag, startPoint x: 252, startPoint y: 405, endPoint x: 245, endPoint y: 405, distance: 7.6
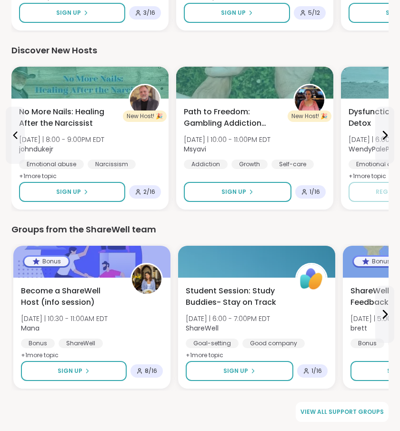
click at [251, 405] on div "View all support groups" at bounding box center [199, 411] width 377 height 20
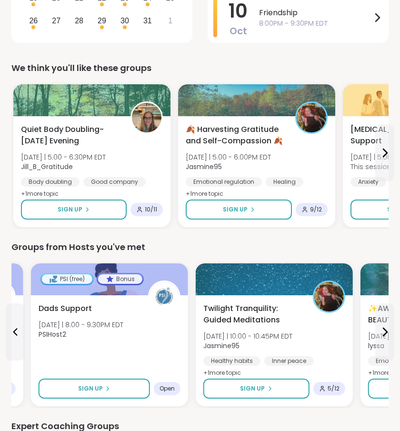
scroll to position [122, 0]
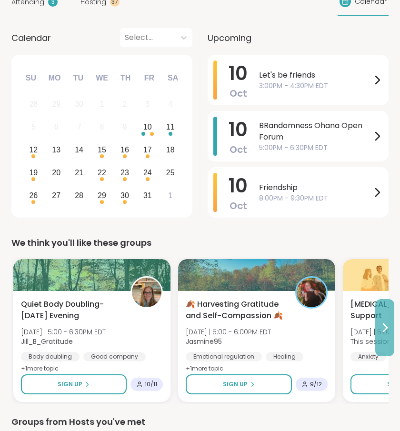
click at [383, 334] on button at bounding box center [384, 327] width 19 height 57
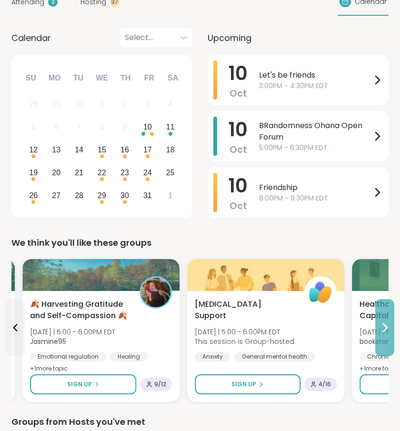
click at [383, 334] on button at bounding box center [384, 327] width 19 height 57
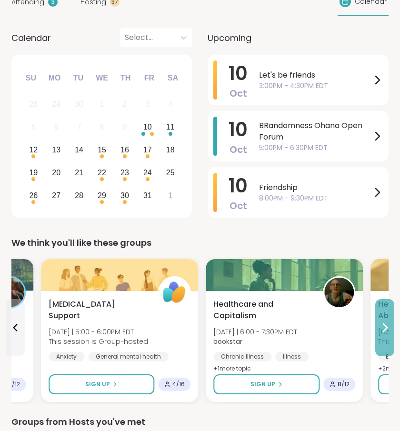
click at [383, 334] on button at bounding box center [384, 327] width 19 height 57
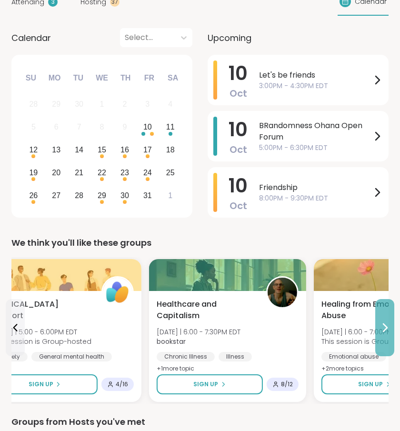
click at [383, 334] on button at bounding box center [384, 327] width 19 height 57
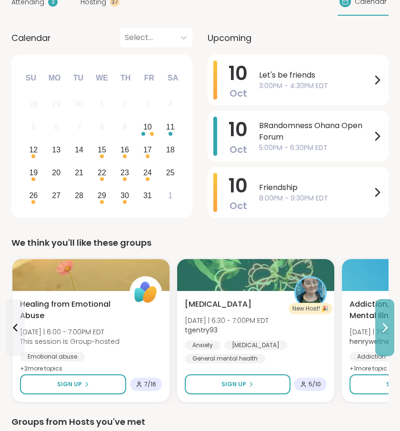
click at [383, 334] on button at bounding box center [384, 327] width 19 height 57
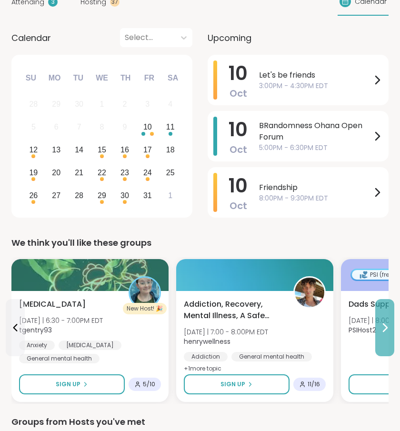
click at [387, 332] on icon at bounding box center [384, 327] width 11 height 11
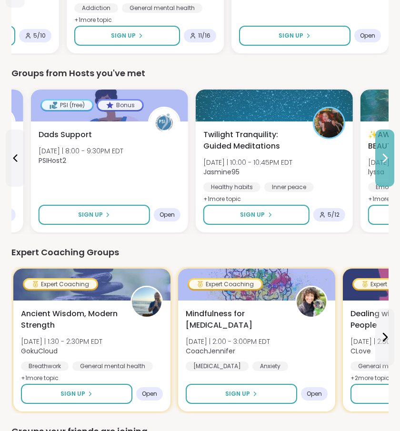
scroll to position [471, 0]
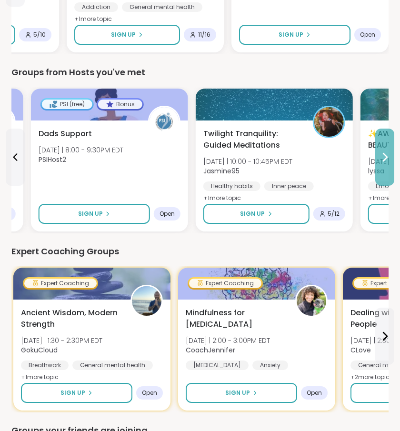
click at [376, 160] on button at bounding box center [384, 156] width 19 height 57
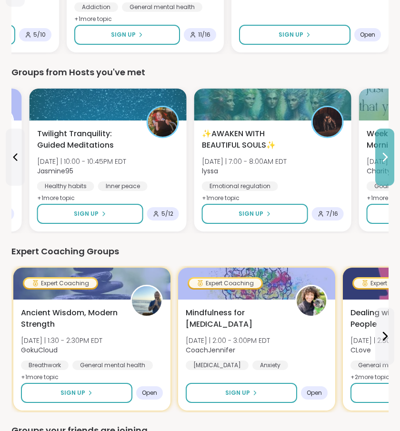
click at [376, 163] on button at bounding box center [384, 156] width 19 height 57
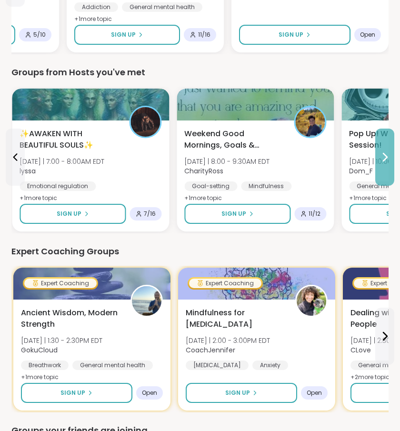
click at [376, 163] on button at bounding box center [384, 156] width 19 height 57
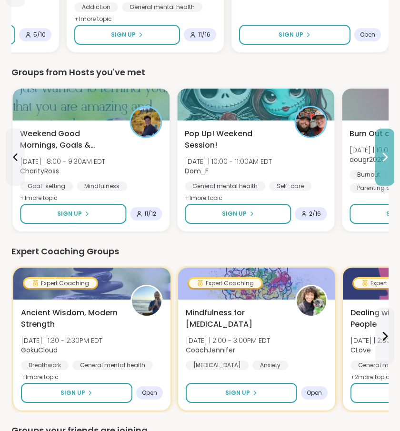
click at [376, 163] on button at bounding box center [384, 156] width 19 height 57
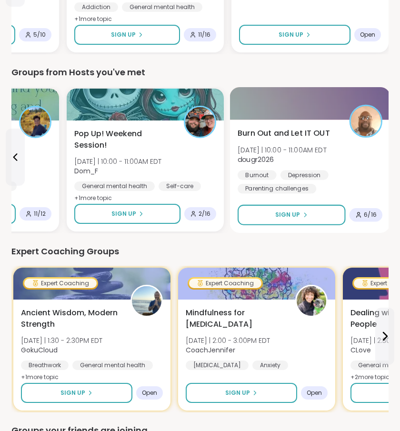
click at [360, 198] on div "Burn Out and Let IT OUT Sat 10/11 | 10:00 - 11:00AM EDT dougr2026 Burnout Depre…" at bounding box center [310, 175] width 160 height 113
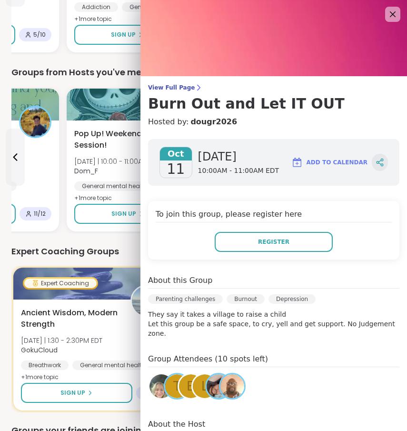
click at [375, 166] on icon at bounding box center [379, 162] width 9 height 9
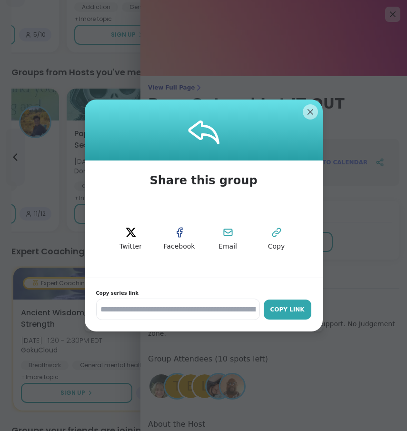
click at [274, 310] on div "Copy Link" at bounding box center [287, 309] width 38 height 9
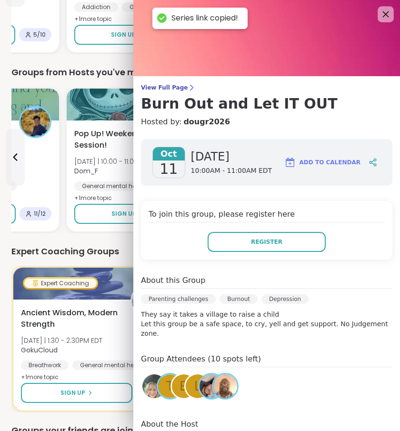
click at [379, 14] on icon at bounding box center [385, 14] width 12 height 12
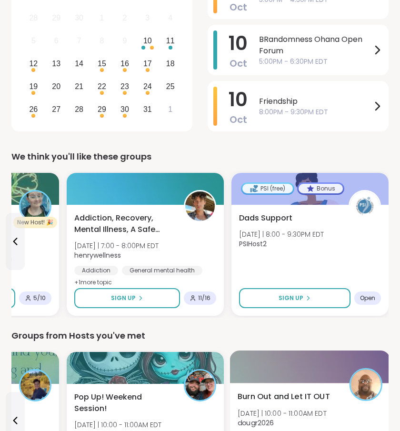
scroll to position [0, 0]
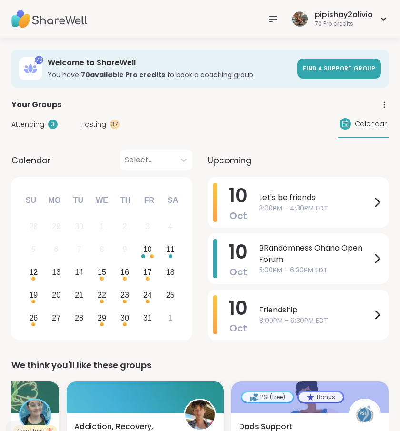
click at [269, 17] on icon at bounding box center [272, 18] width 11 height 11
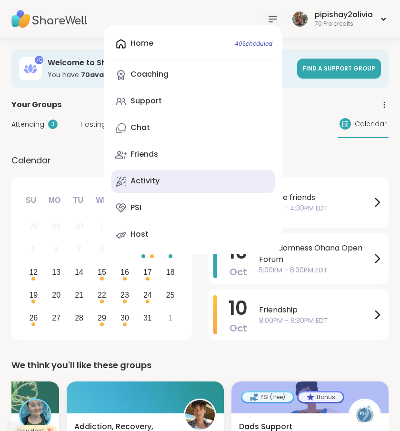
click at [174, 182] on link "Activity" at bounding box center [192, 181] width 163 height 23
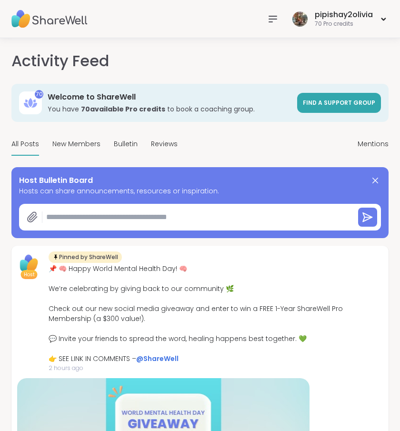
click at [81, 221] on textarea at bounding box center [196, 216] width 308 height 19
paste textarea "**********"
type textarea "*"
type textarea "**********"
type textarea "*"
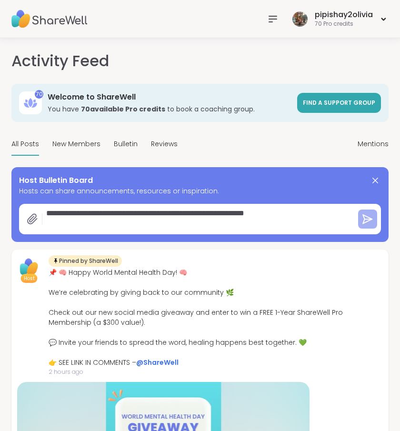
type textarea "**********"
click at [369, 223] on icon at bounding box center [367, 218] width 11 height 11
type textarea "*"
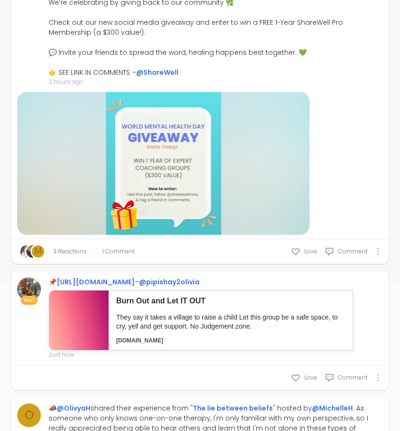
scroll to position [244, 0]
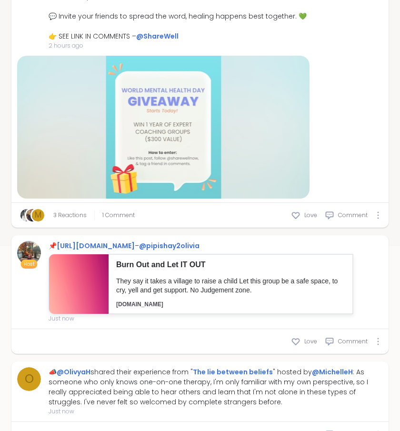
click at [170, 156] on div at bounding box center [163, 127] width 292 height 143
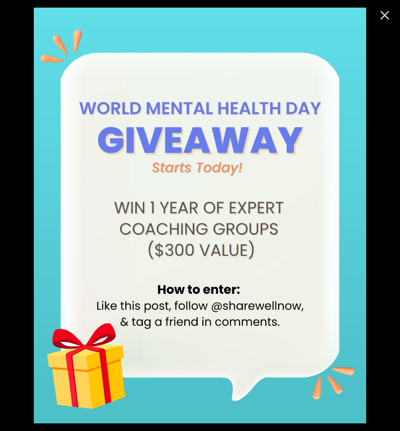
scroll to position [269, 0]
click at [380, 28] on div at bounding box center [384, 15] width 30 height 30
click at [381, 23] on button "Close" at bounding box center [384, 15] width 23 height 23
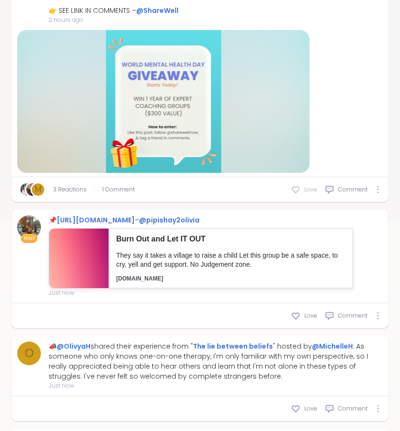
click at [306, 187] on span "Love" at bounding box center [310, 189] width 13 height 9
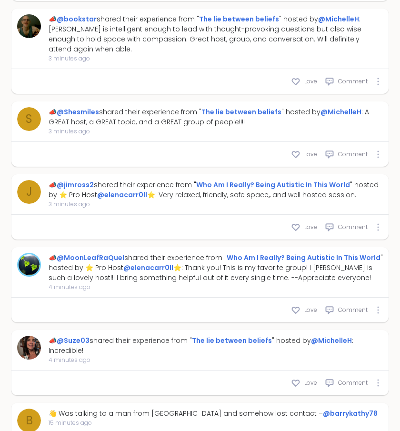
scroll to position [0, 0]
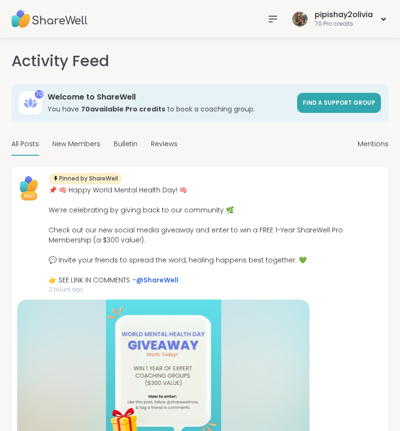
click at [264, 15] on nav at bounding box center [272, 19] width 19 height 19
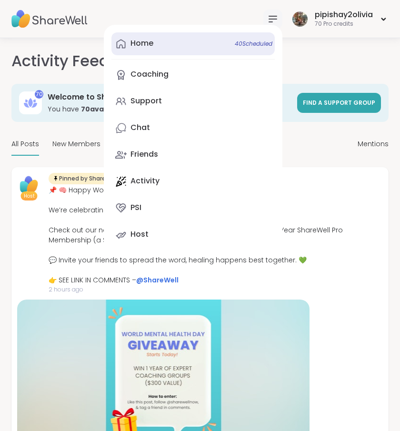
click at [145, 47] on div "Home 40 Scheduled" at bounding box center [141, 43] width 23 height 10
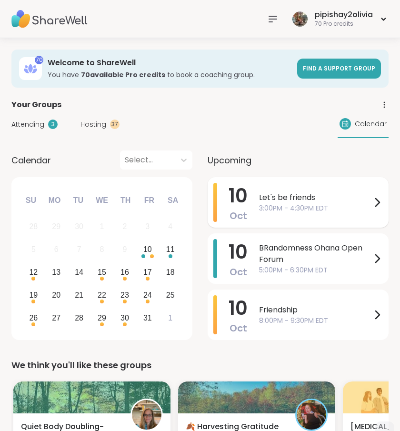
click at [359, 201] on span "Let's be friends" at bounding box center [315, 197] width 112 height 11
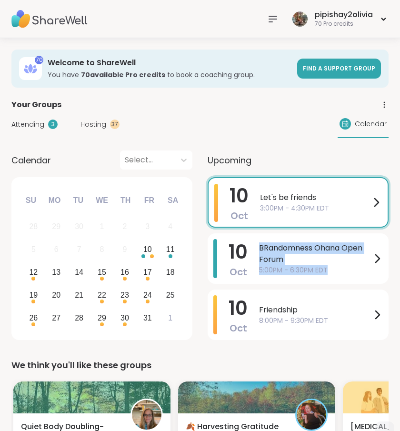
drag, startPoint x: 333, startPoint y: 274, endPoint x: 254, endPoint y: 225, distance: 93.6
click at [254, 232] on div "10 Oct Let's be friends 3:00PM - 4:30PM EDT 10 Oct BRandomness Ohana Open Forum…" at bounding box center [297, 260] width 181 height 166
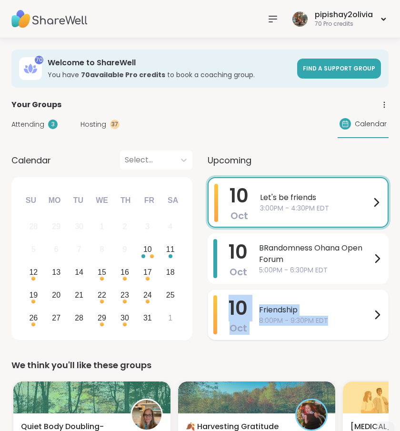
drag, startPoint x: 331, startPoint y: 321, endPoint x: 240, endPoint y: 293, distance: 95.0
click at [240, 293] on div "10 Oct Friendship 8:00PM - 9:30PM EDT" at bounding box center [297, 314] width 181 height 50
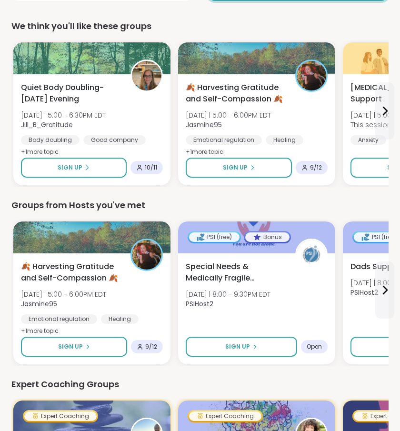
scroll to position [339, 0]
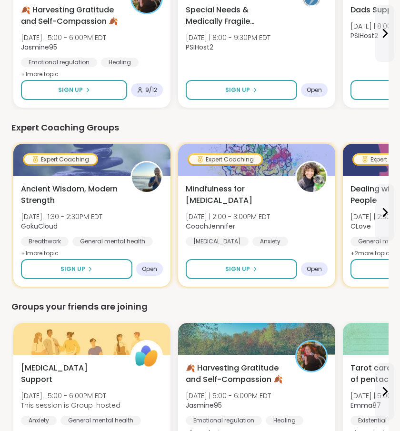
scroll to position [652, 0]
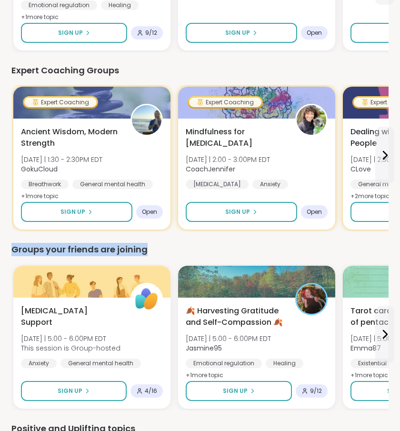
drag, startPoint x: 152, startPoint y: 254, endPoint x: 13, endPoint y: 251, distance: 138.9
click at [13, 251] on div "Groups your friends are joining" at bounding box center [199, 249] width 377 height 13
click at [13, 253] on div "Groups your friends are joining" at bounding box center [199, 249] width 377 height 13
drag, startPoint x: 19, startPoint y: 250, endPoint x: -7, endPoint y: 250, distance: 25.2
click at [0, 250] on html "pipishay2olivia 70 Pro credits pipishay2olivia 70 Pro credits Profile Membershi…" at bounding box center [200, 168] width 400 height 1640
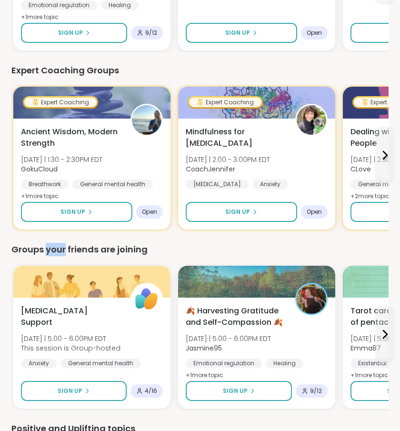
drag, startPoint x: 45, startPoint y: 247, endPoint x: 64, endPoint y: 247, distance: 19.0
click at [64, 247] on div "Groups your friends are joining" at bounding box center [199, 249] width 377 height 13
click at [59, 246] on div "Groups your friends are joining" at bounding box center [199, 249] width 377 height 13
drag, startPoint x: 69, startPoint y: 250, endPoint x: 114, endPoint y: 252, distance: 44.3
click at [114, 253] on div "Groups your friends are joining" at bounding box center [199, 249] width 377 height 13
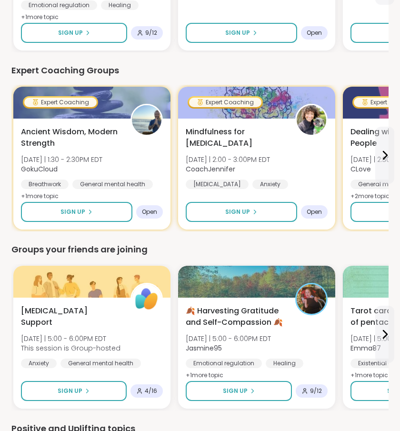
click at [151, 245] on div "Groups your friends are joining" at bounding box center [199, 249] width 377 height 13
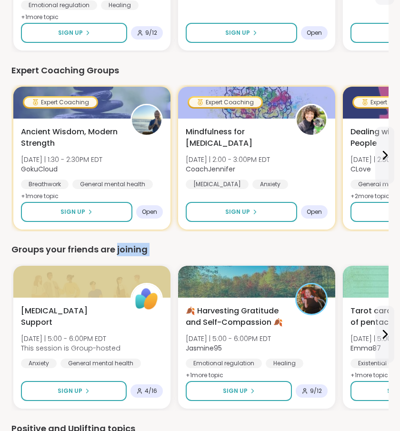
drag, startPoint x: 151, startPoint y: 245, endPoint x: 156, endPoint y: 249, distance: 6.1
click at [156, 249] on div "Groups your friends are joining" at bounding box center [199, 249] width 377 height 13
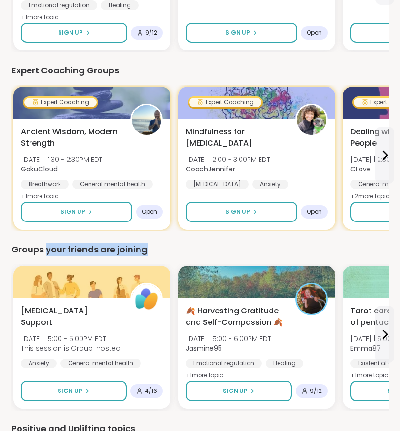
drag, startPoint x: 46, startPoint y: 249, endPoint x: 164, endPoint y: 255, distance: 118.1
click at [164, 255] on div "Groups your friends are joining" at bounding box center [199, 249] width 377 height 13
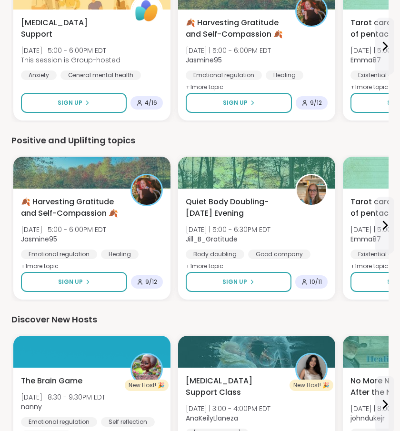
scroll to position [927, 0]
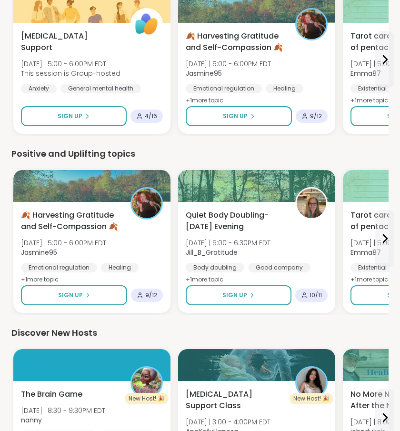
click at [62, 340] on div "Discover New Hosts New Host! 🎉 The Brain Game Tue 10/14 | 8:30 - 9:30PM EDT nan…" at bounding box center [199, 409] width 377 height 167
drag, startPoint x: 52, startPoint y: 332, endPoint x: 136, endPoint y: 338, distance: 84.4
click at [138, 341] on div "Discover New Hosts New Host! 🎉 The Brain Game Tue 10/14 | 8:30 - 9:30PM EDT nan…" at bounding box center [199, 409] width 377 height 167
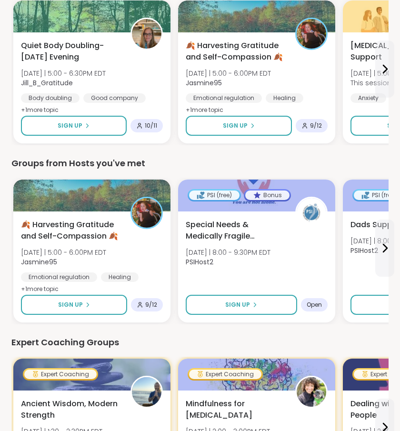
scroll to position [228, 0]
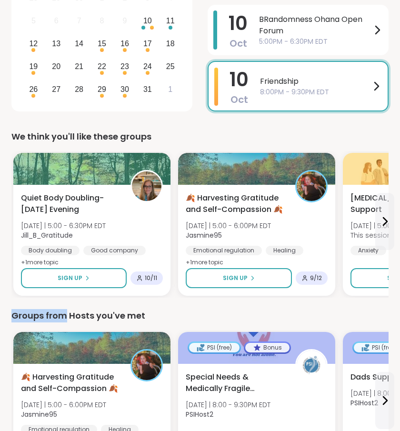
drag, startPoint x: 12, startPoint y: 312, endPoint x: 65, endPoint y: 315, distance: 53.4
click at [65, 315] on div "Groups from Hosts you've met" at bounding box center [199, 315] width 377 height 13
drag, startPoint x: 92, startPoint y: 317, endPoint x: 164, endPoint y: 319, distance: 71.9
click at [166, 319] on div "Groups from Hosts you've met" at bounding box center [199, 315] width 377 height 13
click at [133, 309] on div "Groups from Hosts you've met" at bounding box center [199, 315] width 377 height 13
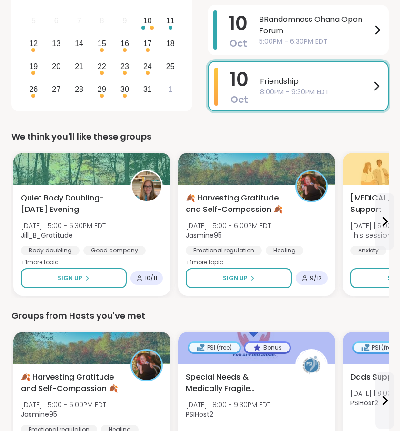
click at [147, 311] on div "Groups from Hosts you've met" at bounding box center [199, 315] width 377 height 13
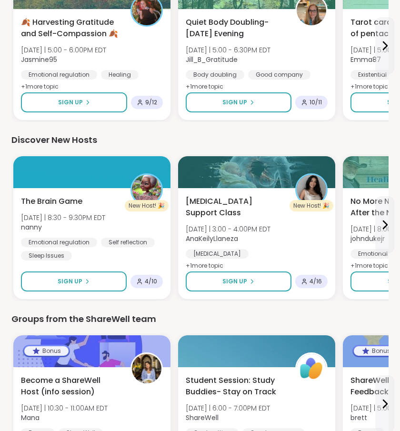
scroll to position [1209, 0]
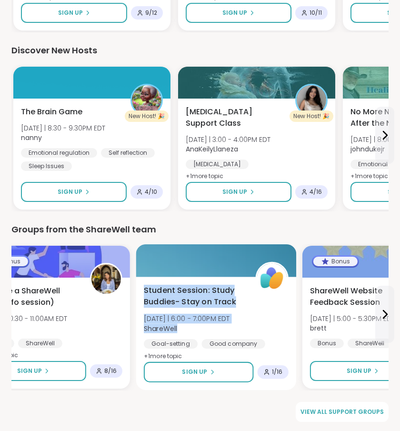
drag, startPoint x: 214, startPoint y: 333, endPoint x: 173, endPoint y: 278, distance: 68.8
click at [174, 278] on div "Student Session: Study Buddies- Stay on Track Tue 10/14 | 6:00 - 7:00PM EDT Sha…" at bounding box center [216, 332] width 160 height 113
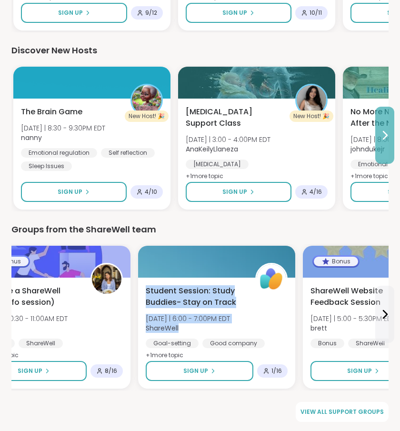
click at [388, 147] on button at bounding box center [384, 135] width 19 height 57
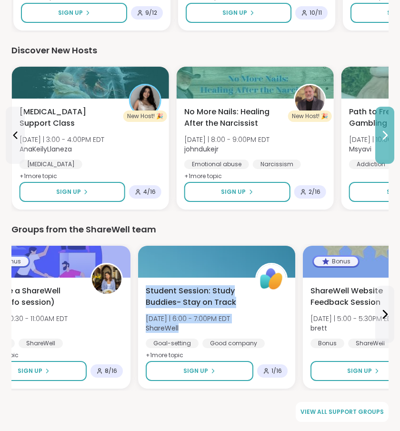
click at [388, 147] on button at bounding box center [384, 135] width 19 height 57
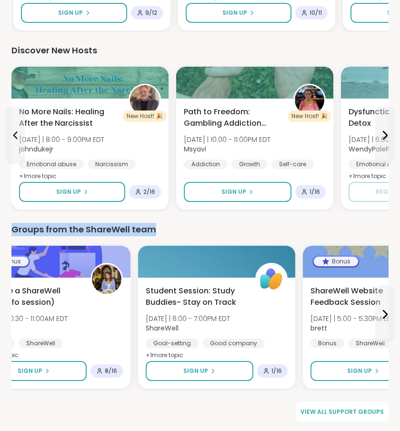
drag, startPoint x: 160, startPoint y: 225, endPoint x: 3, endPoint y: 226, distance: 157.0
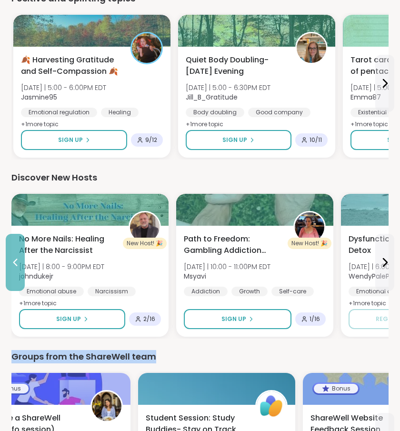
scroll to position [1076, 0]
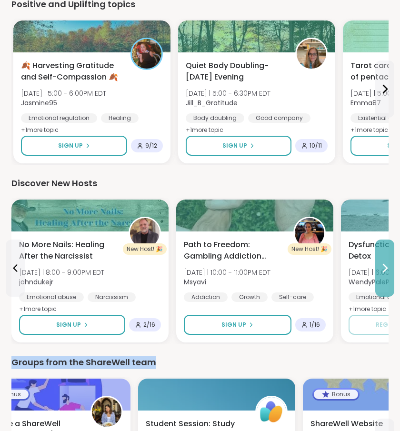
click at [388, 261] on button at bounding box center [384, 267] width 19 height 57
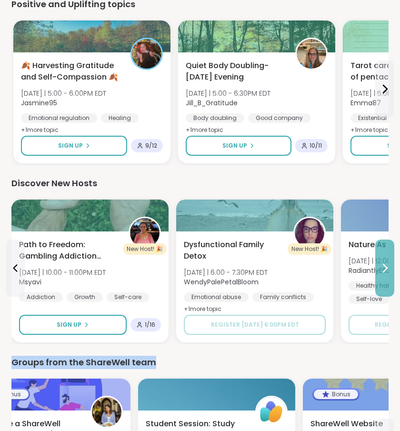
click at [389, 270] on icon at bounding box center [384, 267] width 11 height 11
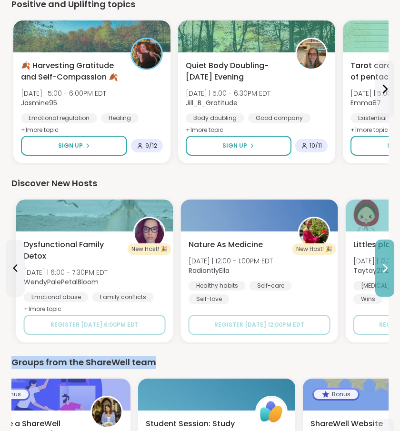
click at [389, 269] on icon at bounding box center [384, 267] width 11 height 11
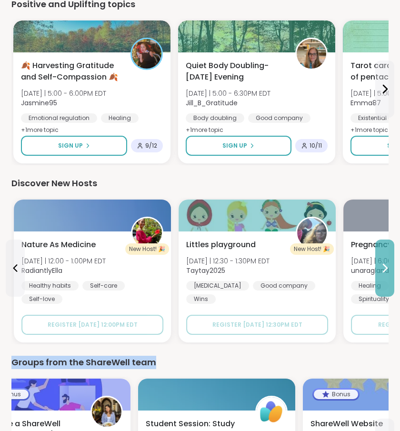
click at [389, 269] on icon at bounding box center [384, 267] width 11 height 11
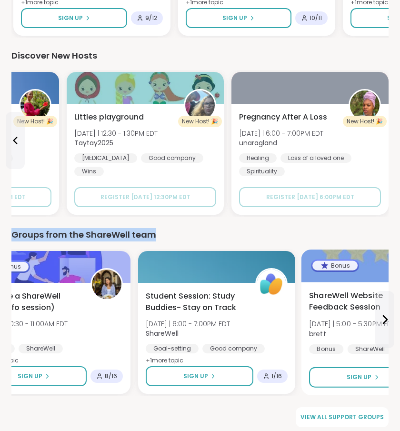
scroll to position [1209, 0]
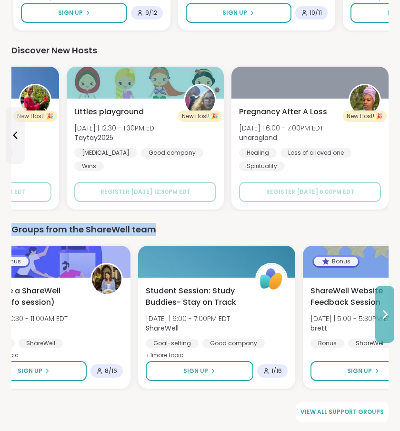
click at [385, 318] on icon at bounding box center [384, 313] width 11 height 11
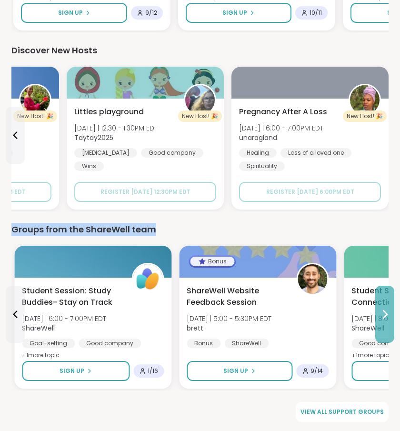
click at [384, 316] on icon at bounding box center [385, 314] width 4 height 8
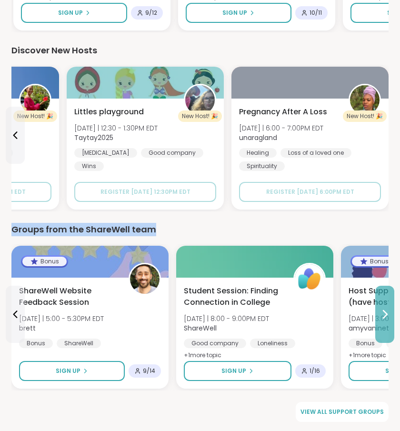
click at [381, 328] on button at bounding box center [384, 313] width 19 height 57
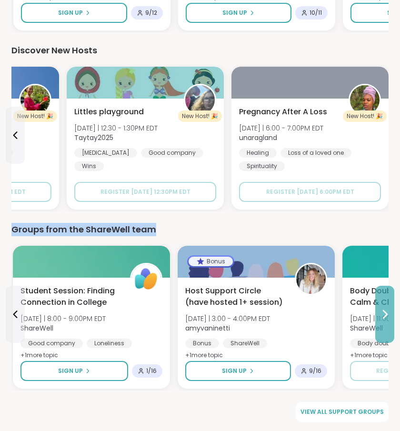
click at [381, 328] on button at bounding box center [384, 313] width 19 height 57
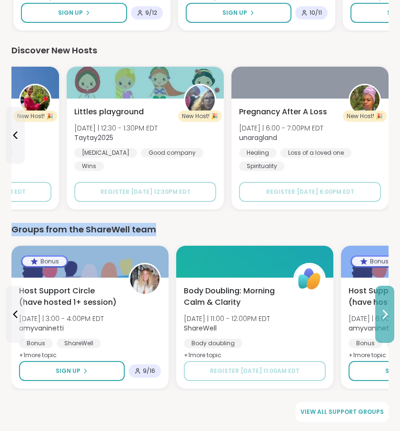
click at [388, 317] on icon at bounding box center [384, 313] width 11 height 11
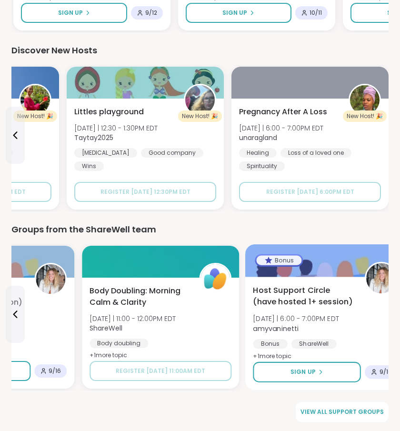
click at [387, 314] on div "Host Support Circle (have hosted 1+ session) Tue 10/21 | 6:00 - 7:00PM EDT amyv…" at bounding box center [325, 323] width 145 height 78
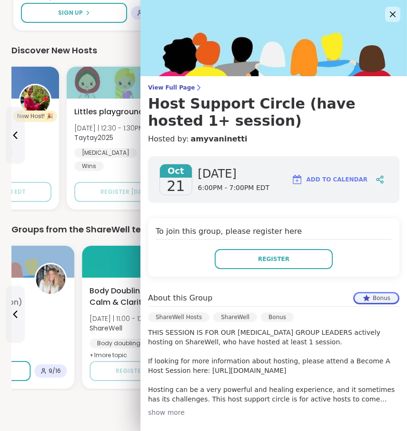
click at [105, 226] on div "Groups from the ShareWell team" at bounding box center [203, 229] width 384 height 13
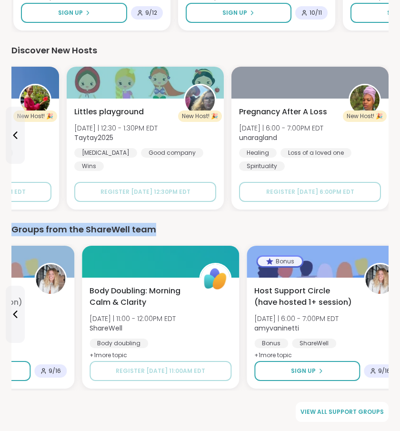
drag, startPoint x: 14, startPoint y: 226, endPoint x: 166, endPoint y: 235, distance: 152.5
click at [167, 236] on div "Groups from the ShareWell team Bonus Become a ShareWell Host (info session) Tue…" at bounding box center [199, 306] width 377 height 167
click at [166, 235] on div "Groups from the ShareWell team Bonus Become a ShareWell Host (info session) Tue…" at bounding box center [199, 306] width 377 height 167
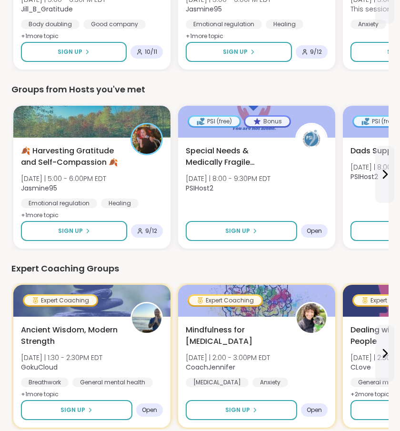
scroll to position [0, 0]
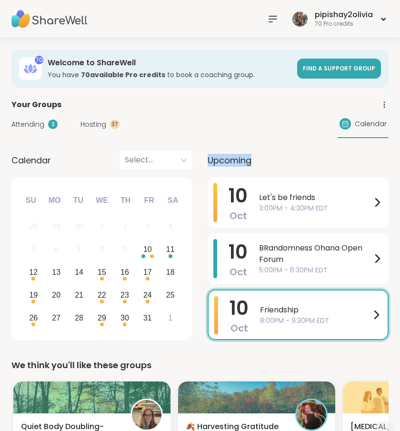
drag, startPoint x: 209, startPoint y: 159, endPoint x: 249, endPoint y: 162, distance: 40.5
click at [249, 162] on span "Upcoming" at bounding box center [229, 160] width 44 height 13
click at [169, 255] on div "Choose Saturday, October 11th, 2025" at bounding box center [170, 256] width 4 height 4
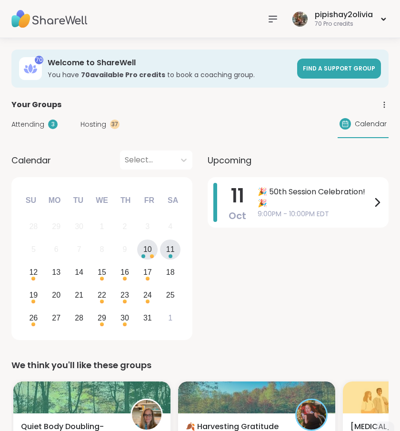
click at [147, 256] on div "10" at bounding box center [147, 249] width 20 height 20
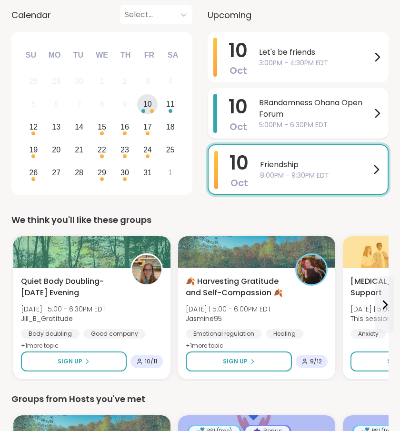
scroll to position [101, 0]
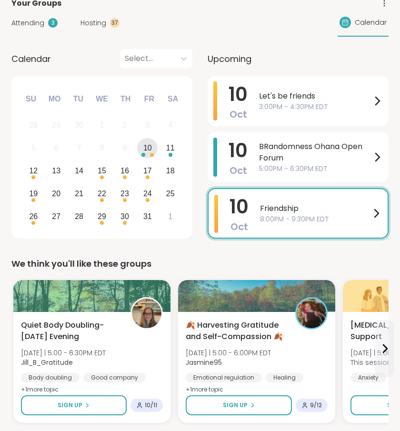
click at [202, 258] on div "We think you'll like these groups" at bounding box center [199, 263] width 377 height 13
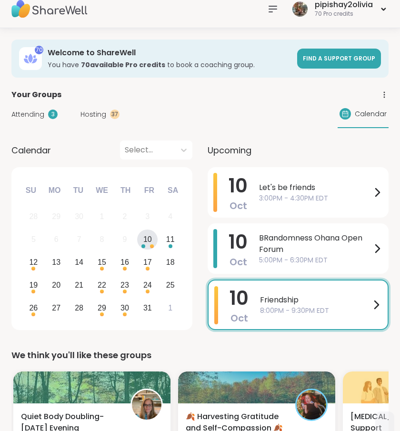
scroll to position [3, 0]
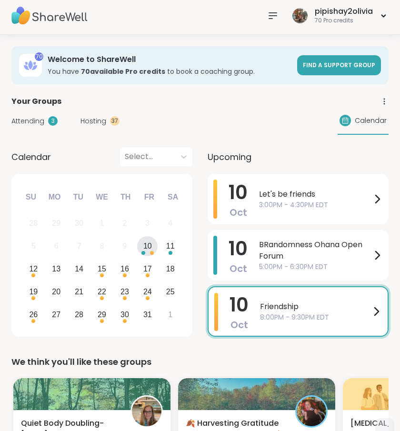
click at [89, 124] on span "Hosting" at bounding box center [93, 121] width 26 height 10
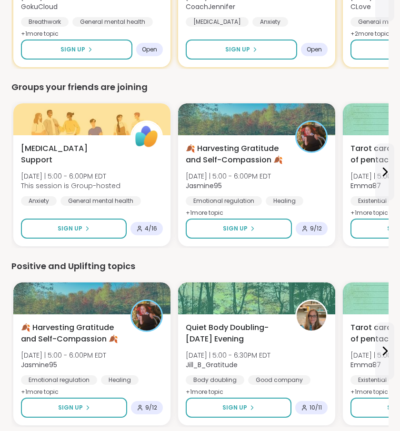
scroll to position [951, 0]
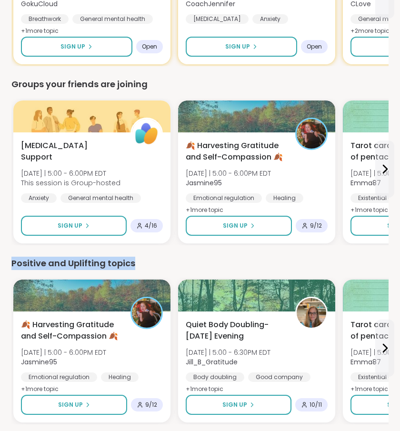
drag, startPoint x: 136, startPoint y: 268, endPoint x: 3, endPoint y: 256, distance: 133.2
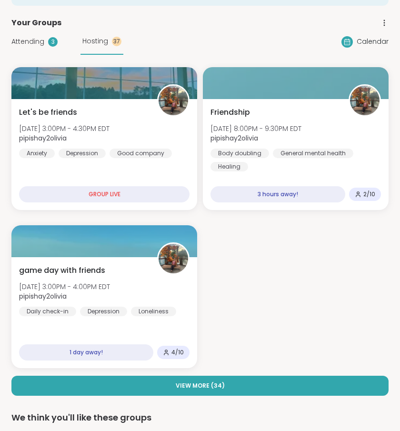
scroll to position [0, 0]
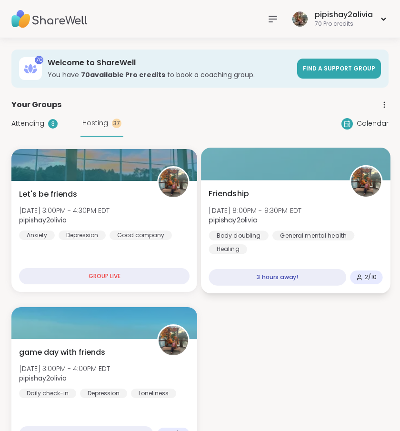
click at [235, 212] on span "Fri, Oct 10 | 8:00PM - 9:30PM EDT" at bounding box center [254, 210] width 93 height 10
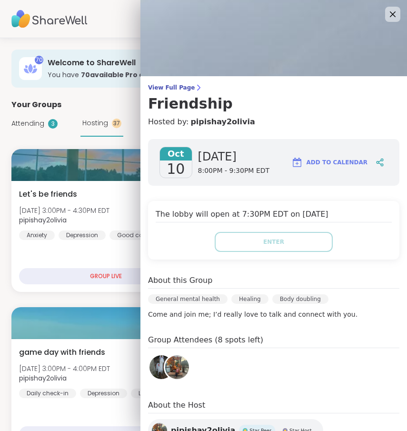
click at [109, 73] on b "70 available Pro credit s" at bounding box center [123, 75] width 84 height 10
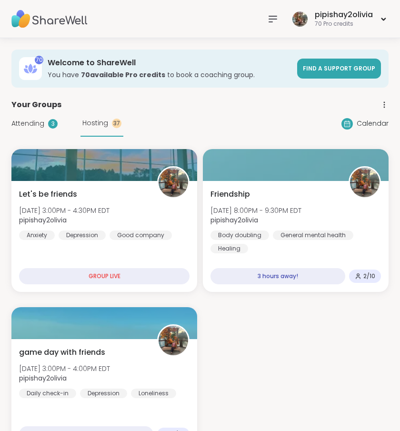
click at [271, 21] on icon at bounding box center [272, 18] width 11 height 11
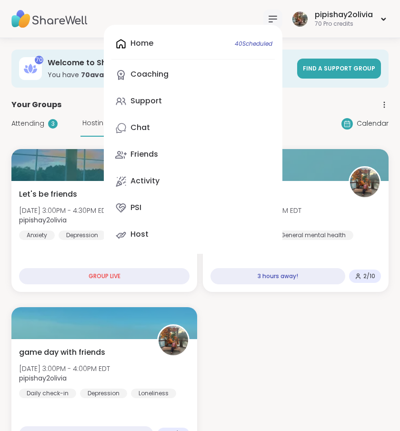
click at [204, 45] on div "Home 40 Scheduled Coaching Support Chat Friends Activity PSI Host" at bounding box center [193, 139] width 178 height 229
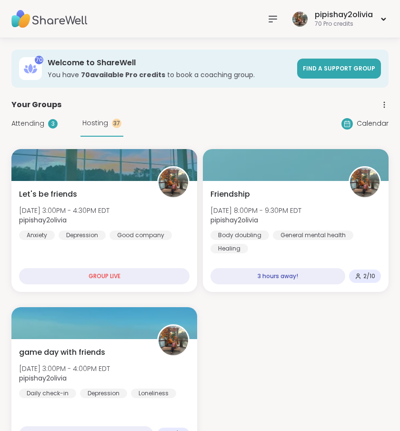
click at [29, 124] on span "Attending" at bounding box center [27, 123] width 33 height 10
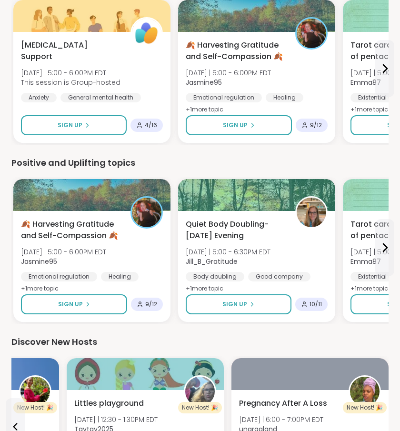
scroll to position [1021, 0]
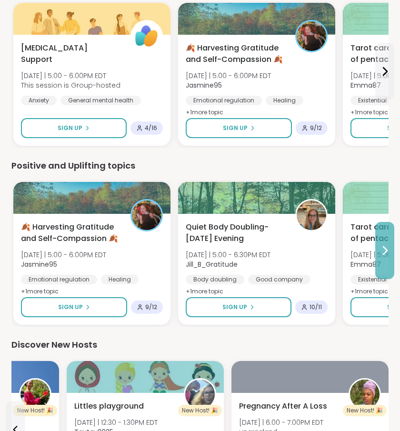
click at [387, 255] on icon at bounding box center [384, 250] width 11 height 11
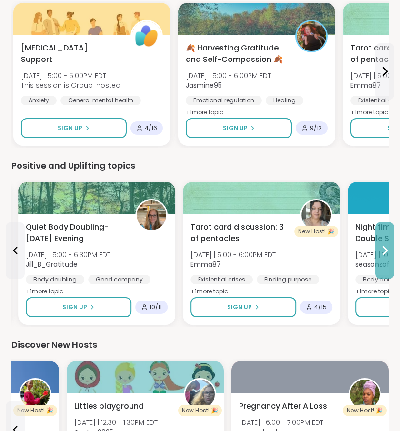
click at [387, 255] on icon at bounding box center [384, 250] width 11 height 11
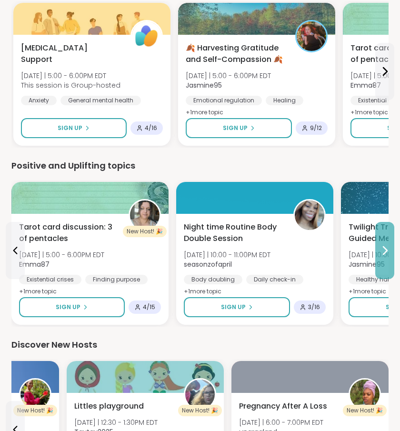
click at [387, 255] on icon at bounding box center [384, 250] width 11 height 11
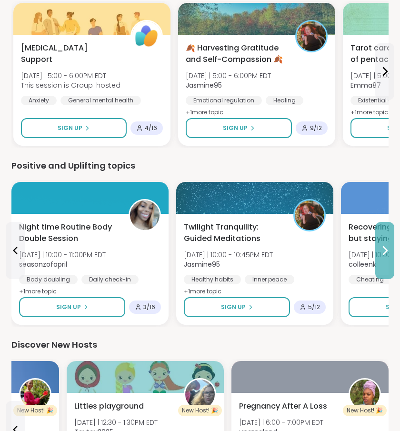
click at [387, 255] on icon at bounding box center [384, 250] width 11 height 11
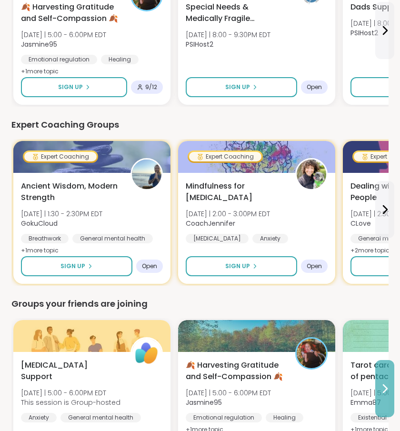
scroll to position [698, 0]
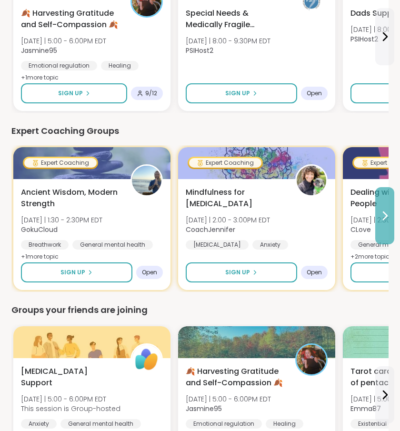
click at [388, 225] on button at bounding box center [384, 215] width 19 height 57
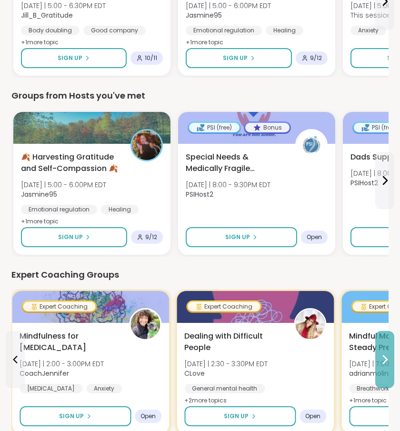
scroll to position [528, 0]
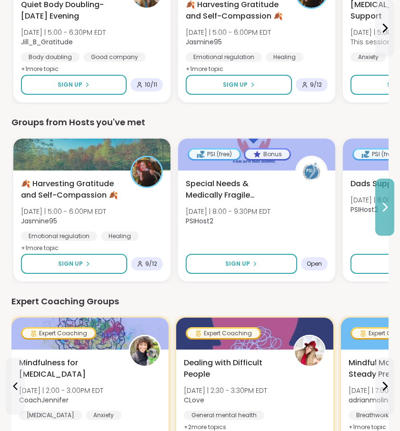
click at [388, 219] on button at bounding box center [384, 206] width 19 height 57
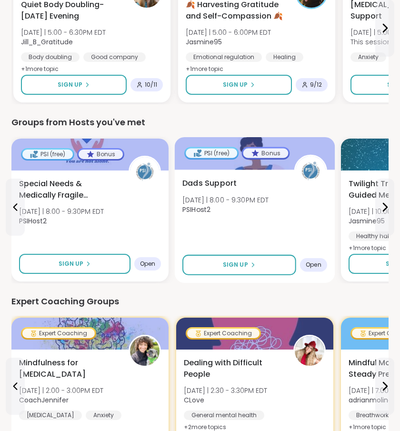
click at [314, 209] on div "Dads Support Fri 10/10 | 8:00 - 9:30PM EDT PSIHost2" at bounding box center [254, 198] width 145 height 43
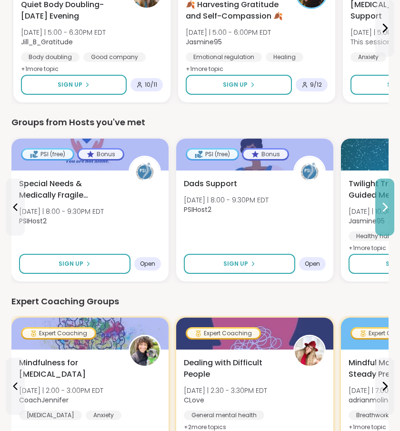
click at [386, 213] on button at bounding box center [384, 206] width 19 height 57
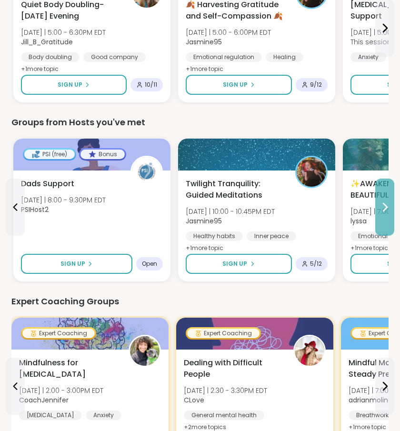
click at [386, 213] on button at bounding box center [384, 206] width 19 height 57
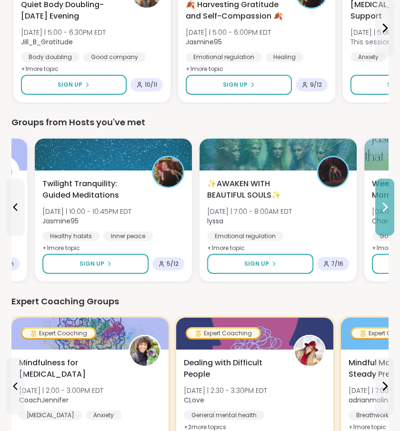
click at [386, 213] on button at bounding box center [384, 206] width 19 height 57
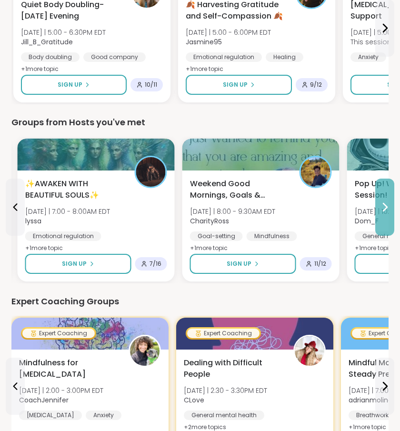
click at [386, 213] on button at bounding box center [384, 206] width 19 height 57
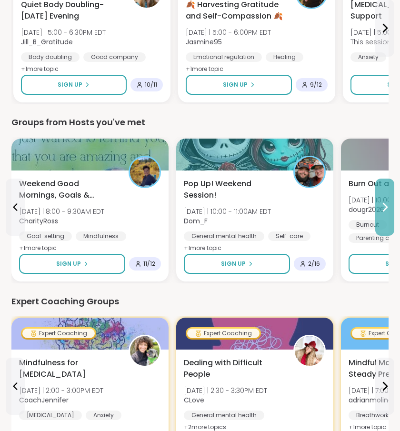
click at [386, 213] on button at bounding box center [384, 206] width 19 height 57
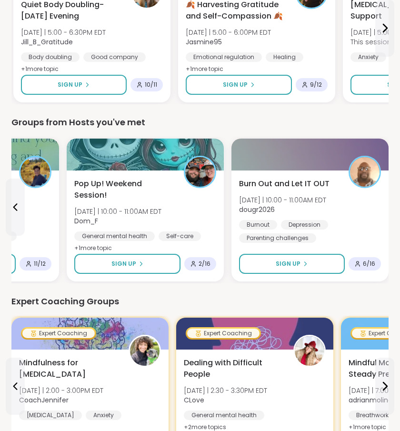
drag, startPoint x: 121, startPoint y: 300, endPoint x: -2, endPoint y: 290, distance: 124.1
click at [0, 290] on html "pipishay2olivia 70 Pro credits pipishay2olivia 70 Pro credits Profile Membershi…" at bounding box center [200, 345] width 400 height 1746
drag, startPoint x: 10, startPoint y: 118, endPoint x: 142, endPoint y: 119, distance: 132.7
click at [142, 119] on div "70 Welcome to ShareWell You have 70 available Pro credit s to book a coaching g…" at bounding box center [200, 359] width 400 height 1699
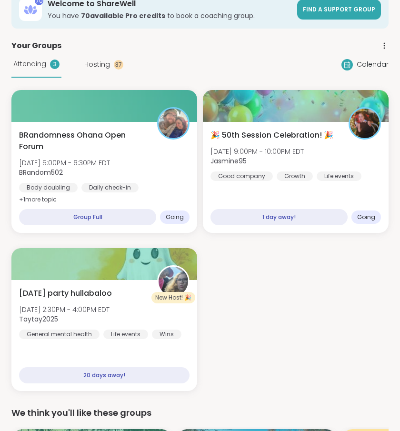
scroll to position [0, 0]
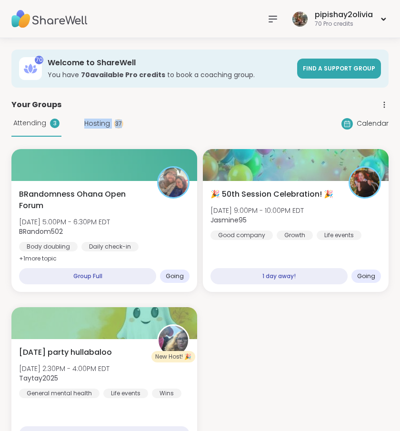
drag, startPoint x: 134, startPoint y: 127, endPoint x: 42, endPoint y: 141, distance: 92.9
click at [116, 100] on div "Your Groups" at bounding box center [199, 104] width 377 height 11
click at [92, 117] on div "Attending 3 Hosting 37" at bounding box center [67, 123] width 112 height 26
click at [94, 126] on span "Hosting" at bounding box center [97, 123] width 26 height 10
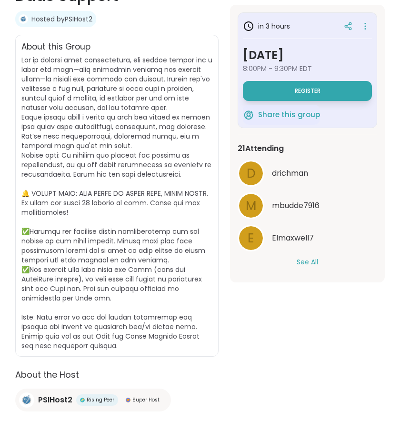
scroll to position [221, 0]
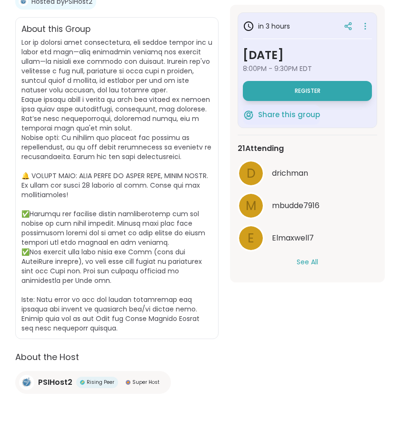
click at [300, 257] on button "See All" at bounding box center [306, 262] width 21 height 10
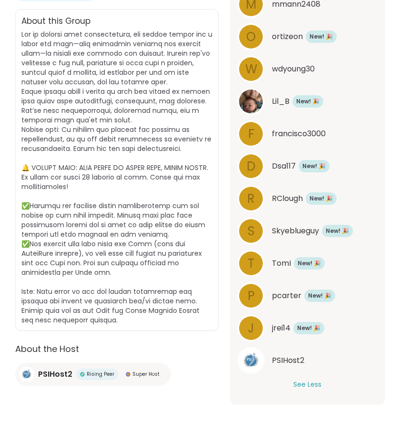
scroll to position [0, 0]
